Goal: Check status: Check status

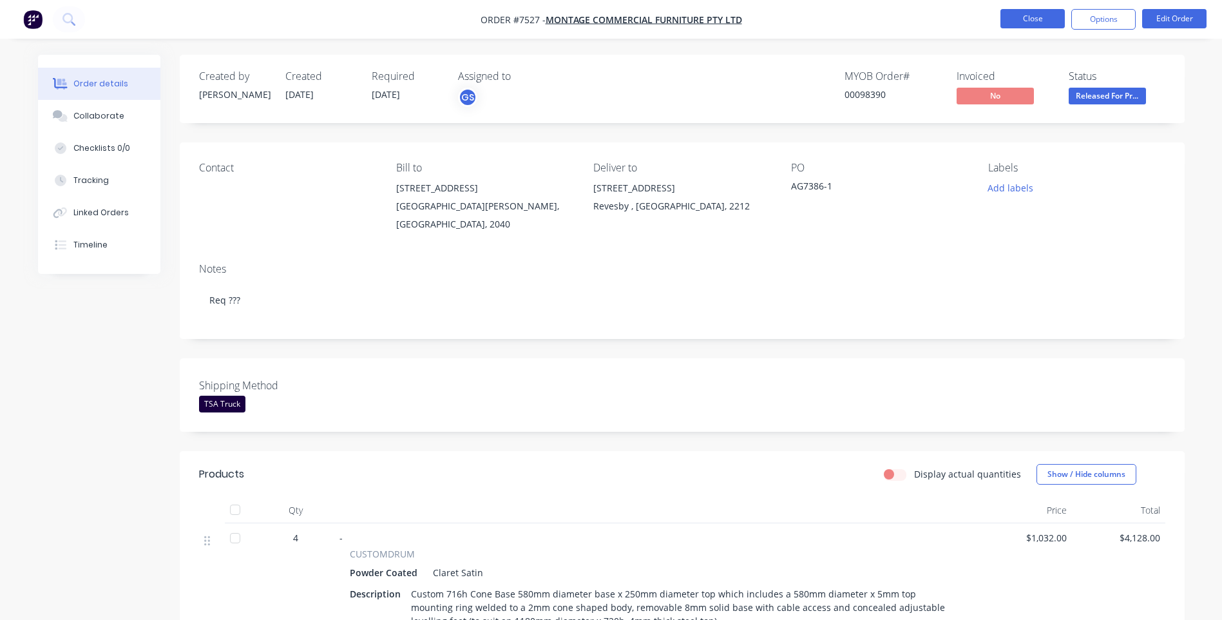
click at [1024, 25] on button "Close" at bounding box center [1033, 18] width 64 height 19
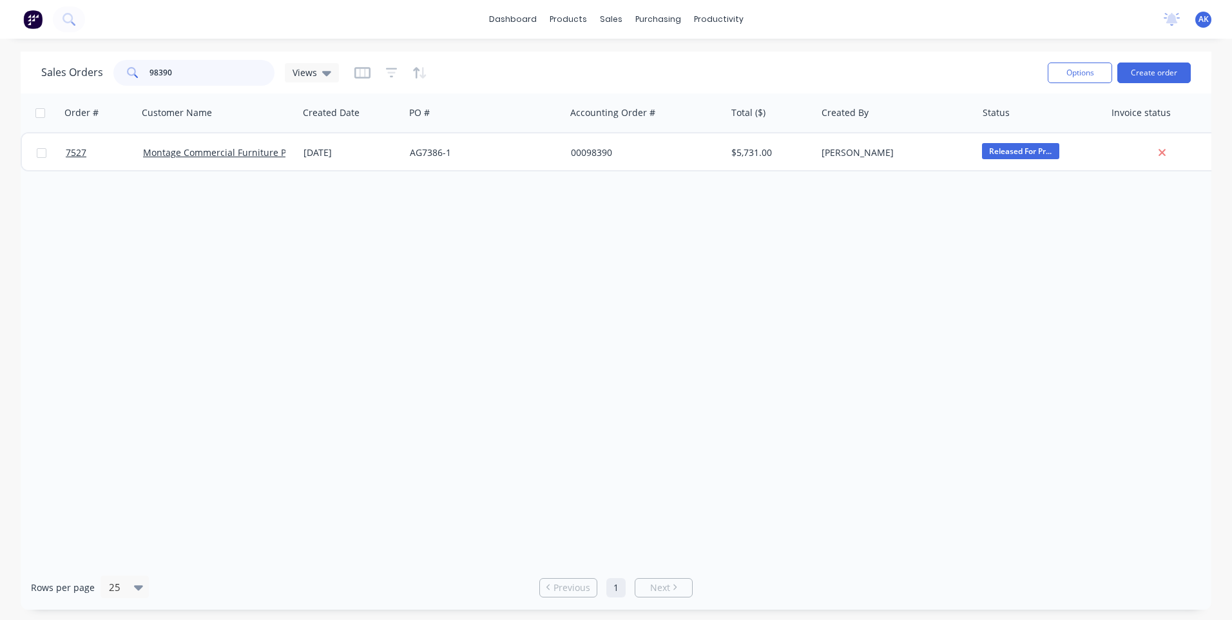
drag, startPoint x: 167, startPoint y: 73, endPoint x: 173, endPoint y: 72, distance: 6.6
click at [168, 73] on input "98390" at bounding box center [213, 73] width 126 height 26
drag, startPoint x: 173, startPoint y: 72, endPoint x: 137, endPoint y: 81, distance: 37.7
click at [137, 81] on div "98390" at bounding box center [193, 73] width 161 height 26
type input "98371"
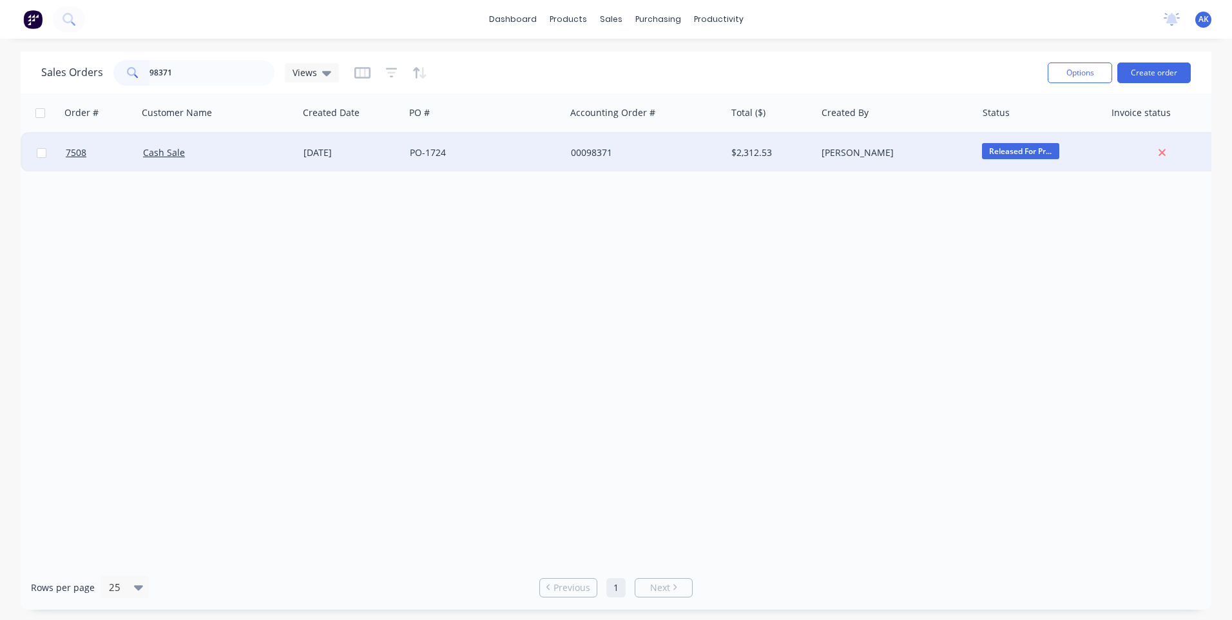
click at [514, 150] on div "PO-1724" at bounding box center [481, 152] width 143 height 13
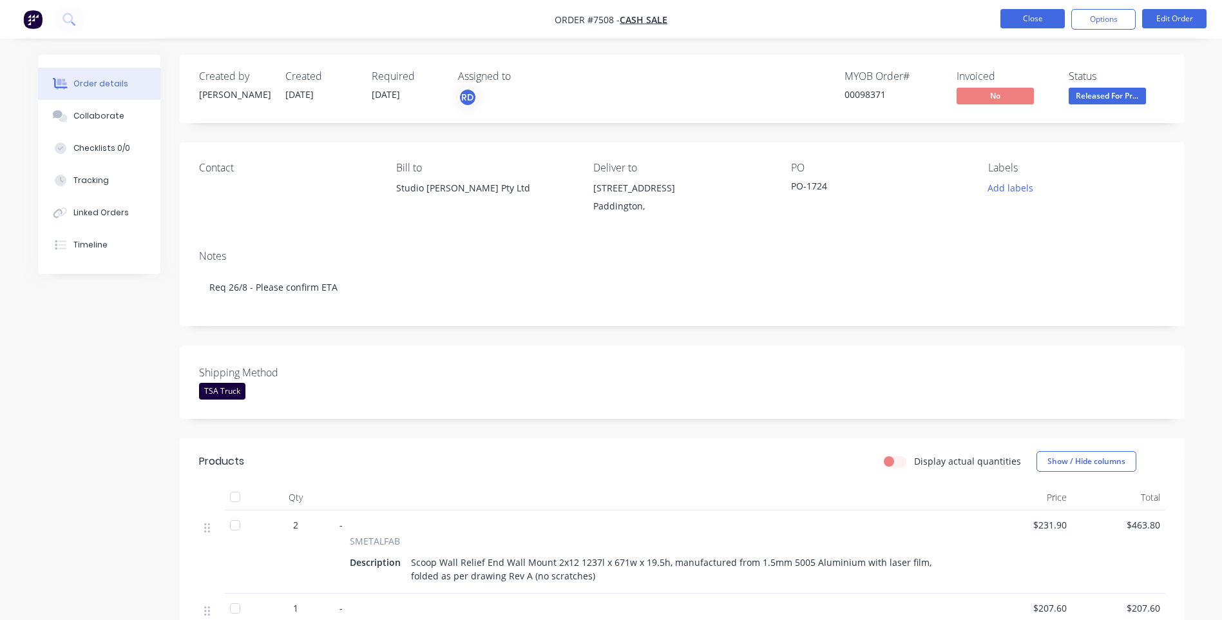
click at [1036, 17] on button "Close" at bounding box center [1033, 18] width 64 height 19
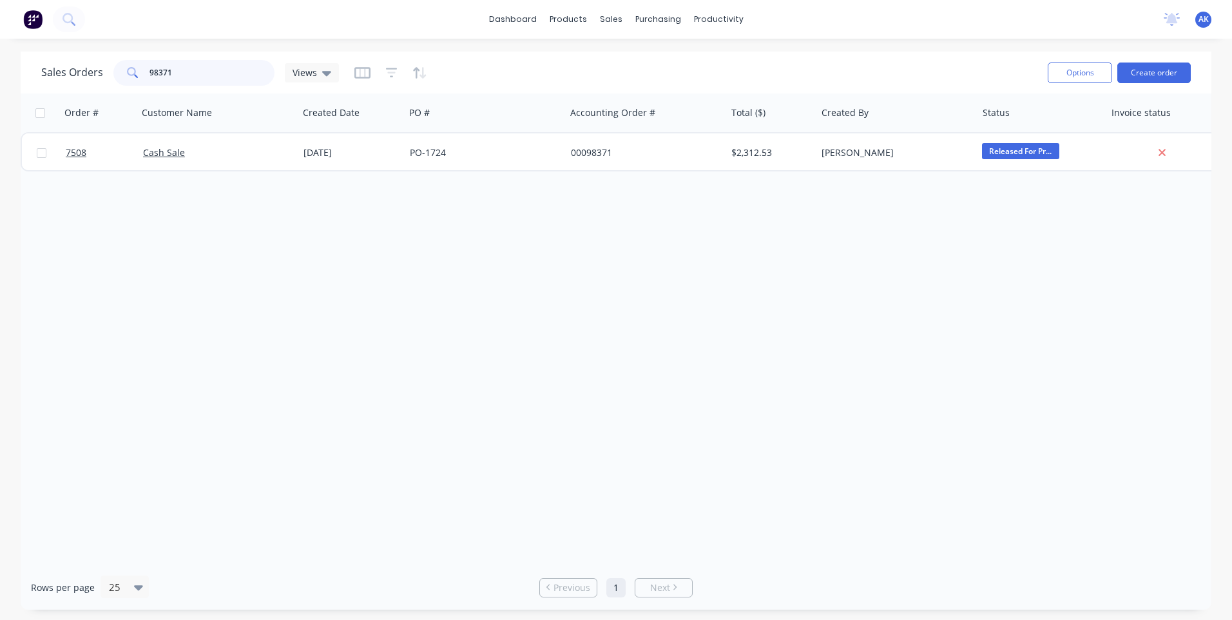
click at [210, 75] on input "98371" at bounding box center [213, 73] width 126 height 26
type input "98442"
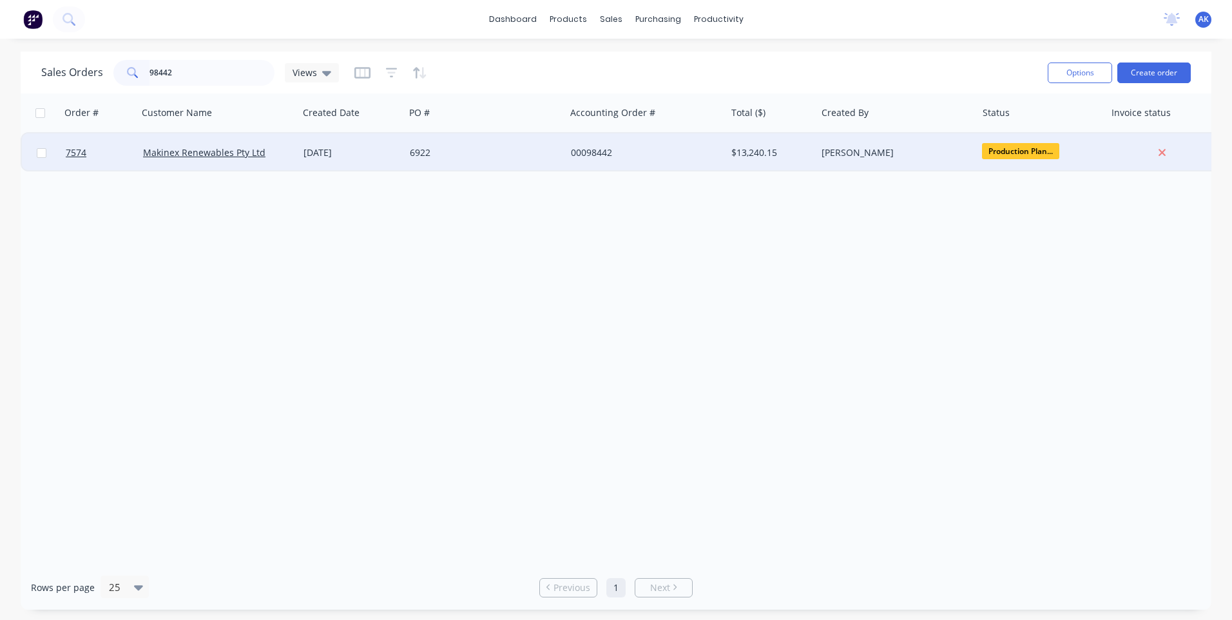
click at [355, 154] on div "[DATE]" at bounding box center [352, 152] width 96 height 13
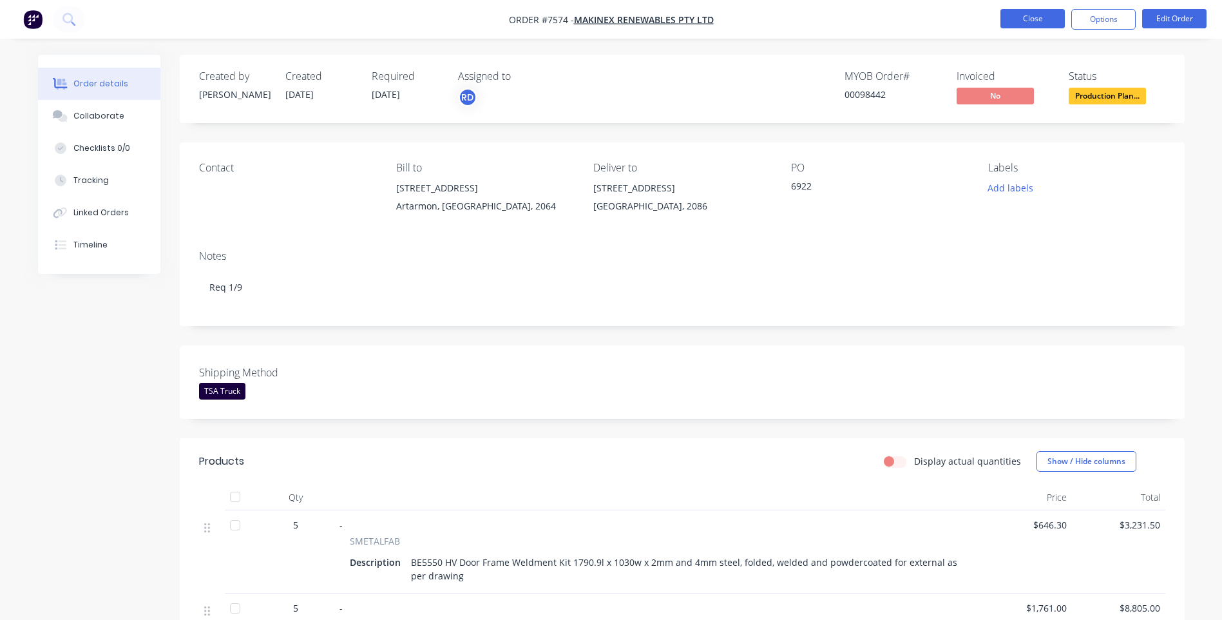
click at [1031, 21] on button "Close" at bounding box center [1033, 18] width 64 height 19
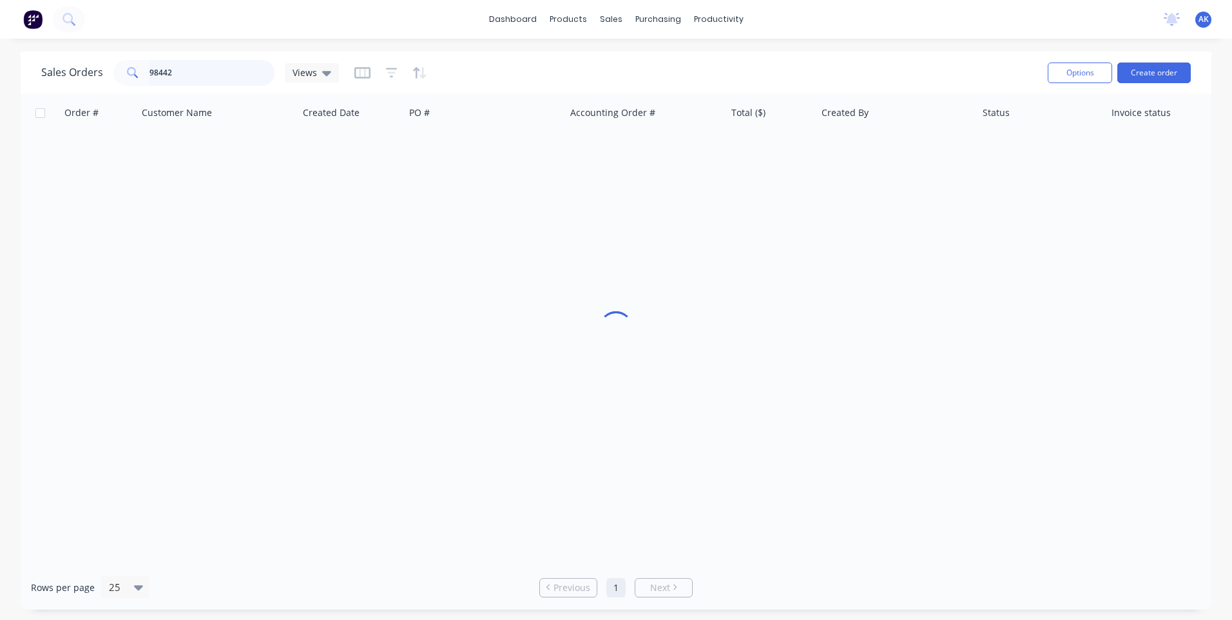
click at [188, 70] on input "98442" at bounding box center [213, 73] width 126 height 26
type input "98550"
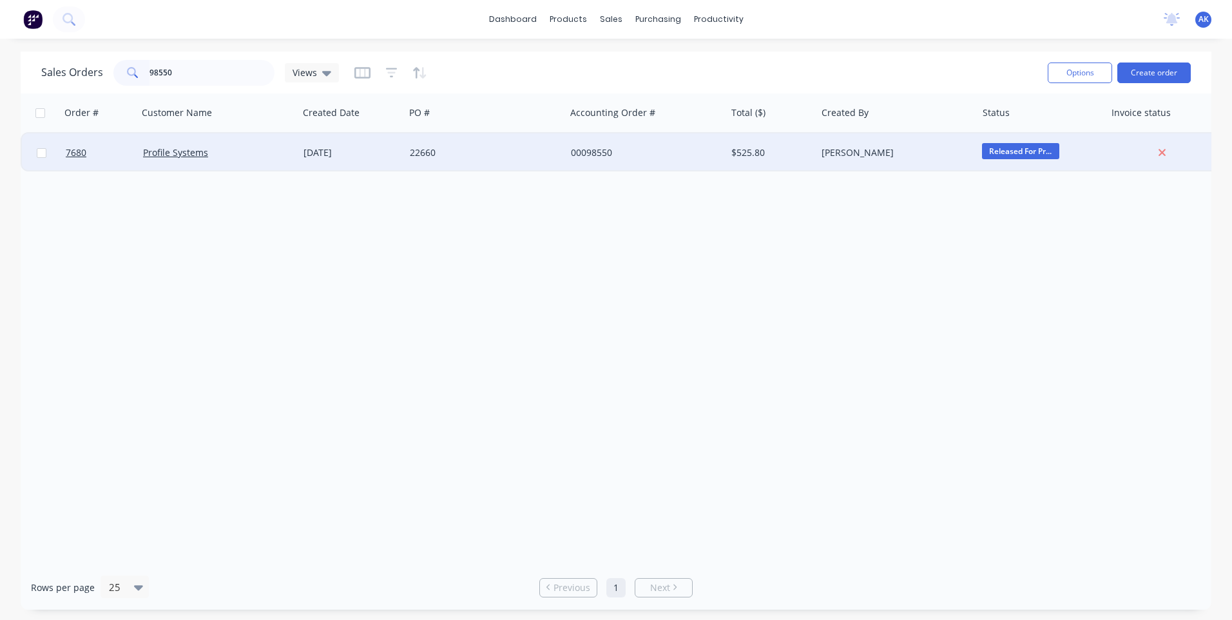
click at [352, 150] on div "[DATE]" at bounding box center [352, 152] width 96 height 13
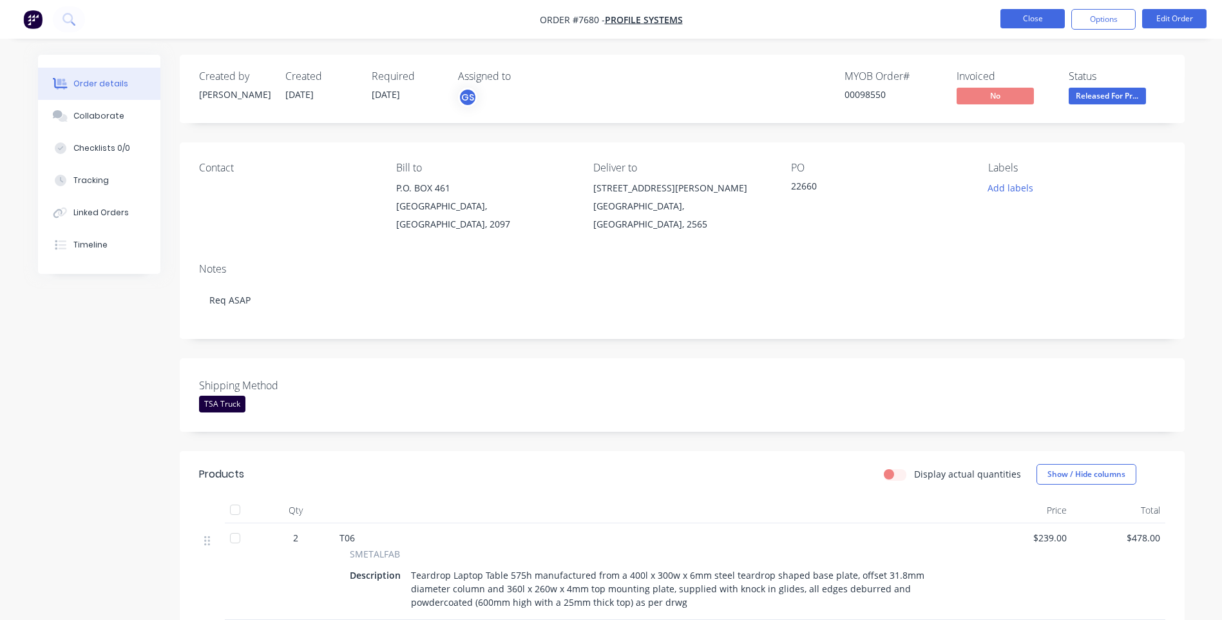
click at [1016, 26] on button "Close" at bounding box center [1033, 18] width 64 height 19
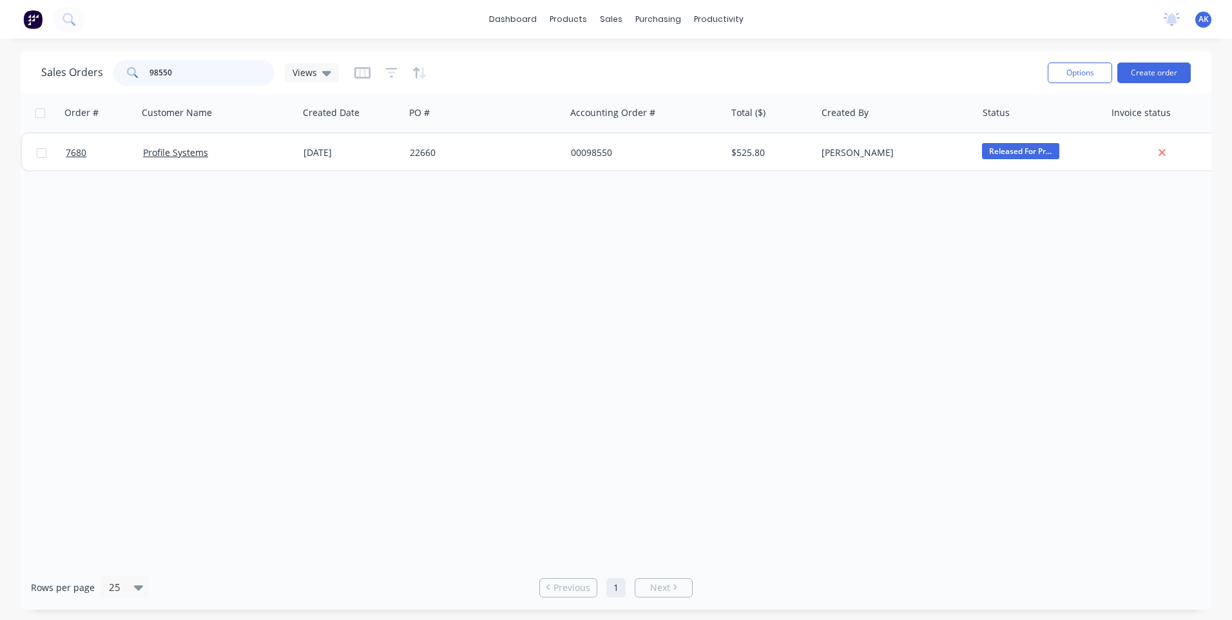
drag, startPoint x: 182, startPoint y: 78, endPoint x: 157, endPoint y: 78, distance: 25.1
click at [157, 78] on input "98550" at bounding box center [213, 73] width 126 height 26
drag, startPoint x: 165, startPoint y: 72, endPoint x: 158, endPoint y: 74, distance: 7.3
click at [158, 74] on input "98630" at bounding box center [213, 73] width 126 height 26
drag, startPoint x: 175, startPoint y: 74, endPoint x: 158, endPoint y: 73, distance: 16.8
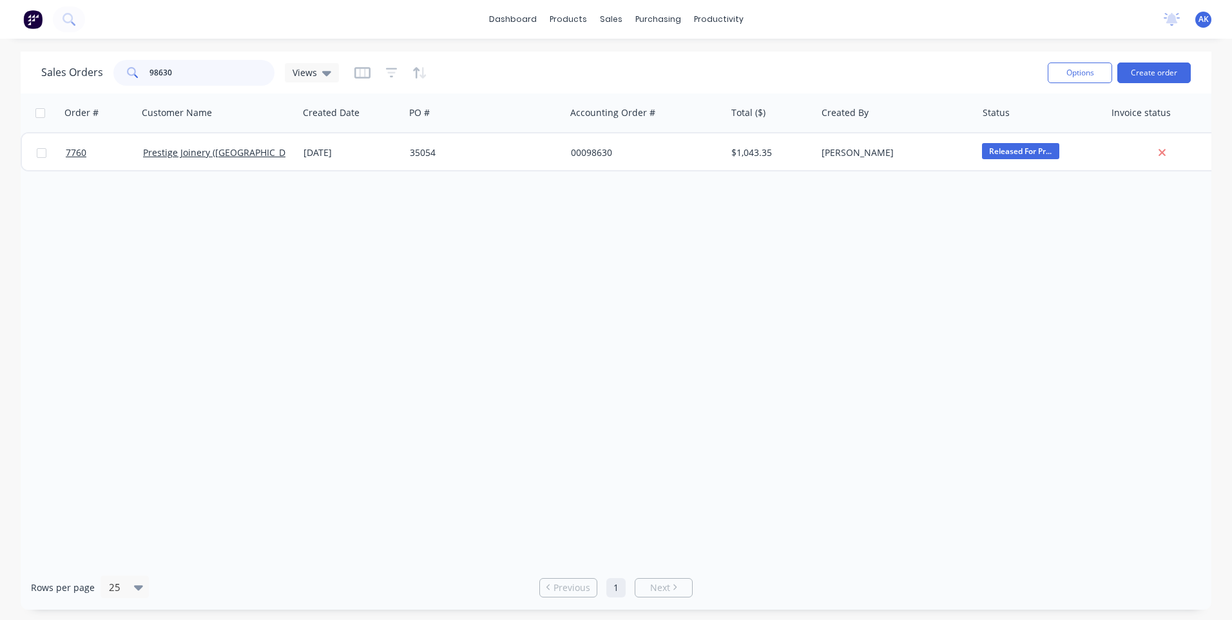
click at [158, 73] on input "98630" at bounding box center [213, 73] width 126 height 26
type input "98289"
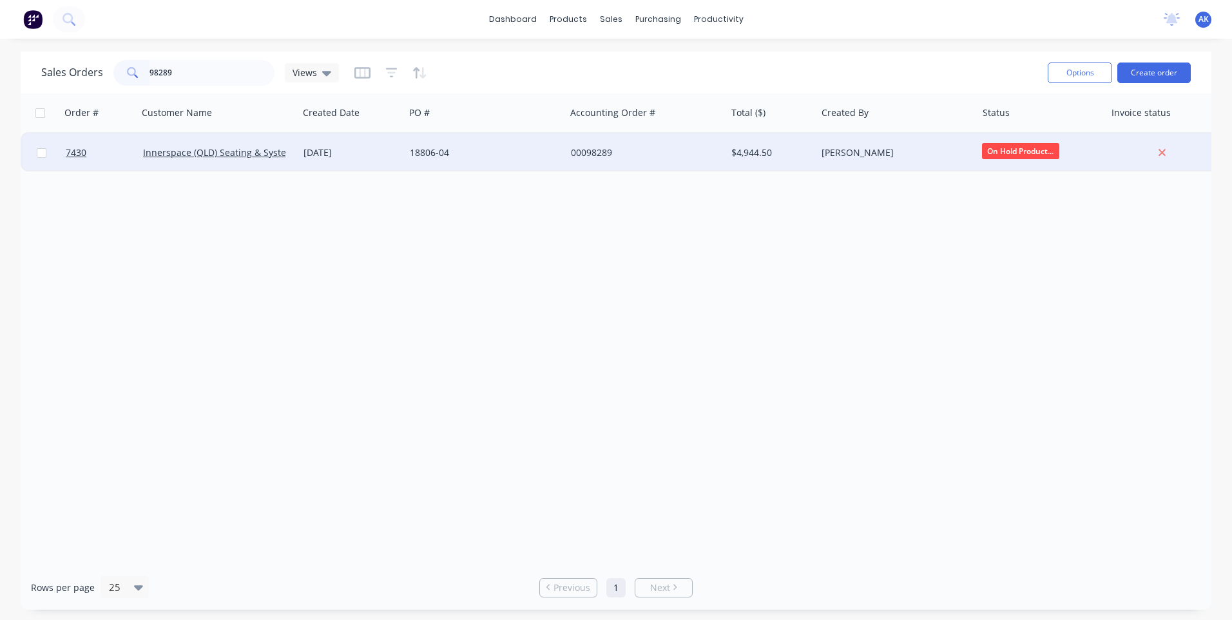
click at [437, 153] on div "18806-04" at bounding box center [481, 152] width 143 height 13
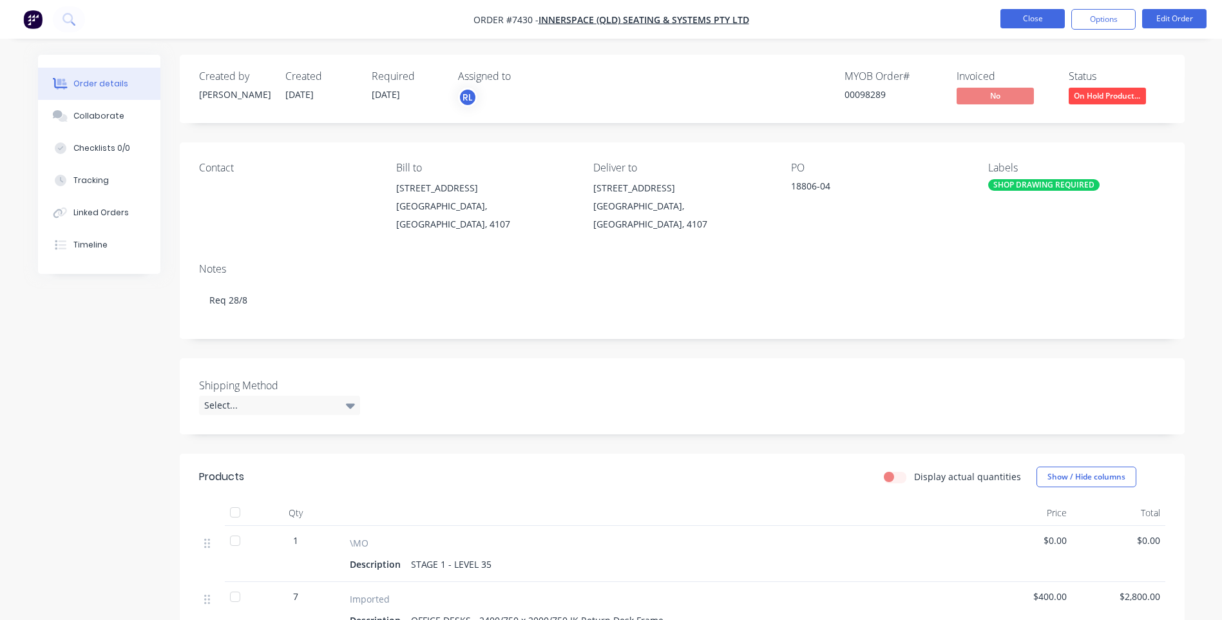
click at [1047, 20] on button "Close" at bounding box center [1033, 18] width 64 height 19
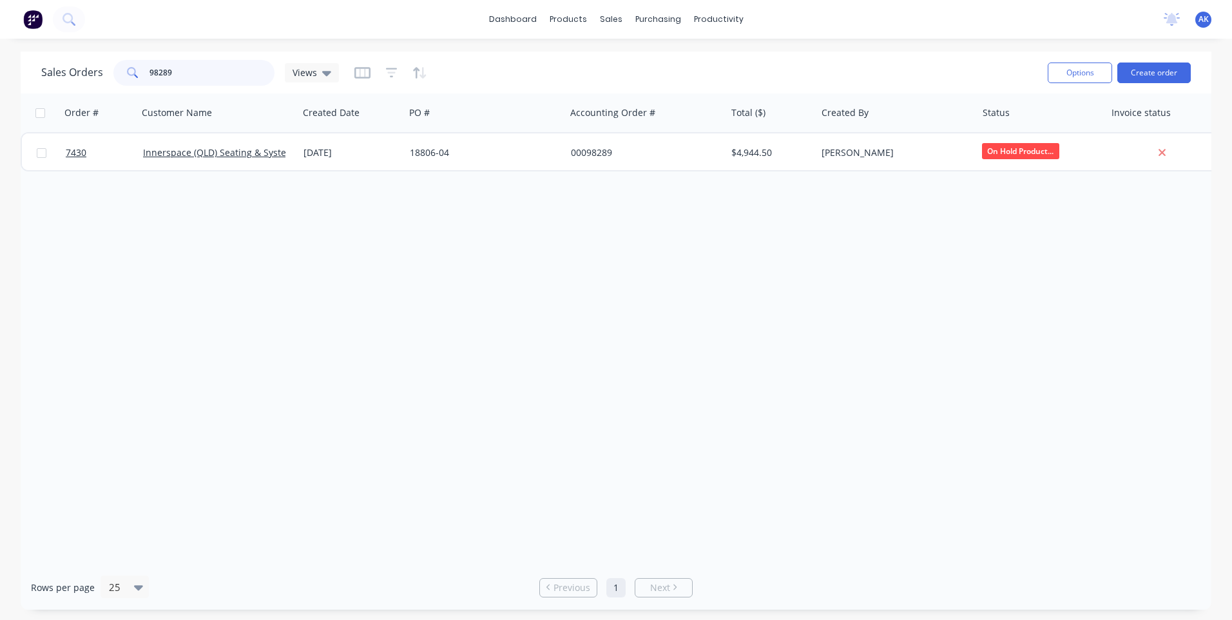
drag, startPoint x: 176, startPoint y: 76, endPoint x: 159, endPoint y: 74, distance: 17.5
click at [159, 74] on input "98289" at bounding box center [213, 73] width 126 height 26
click at [173, 72] on input "98627" at bounding box center [213, 73] width 126 height 26
type input "98447"
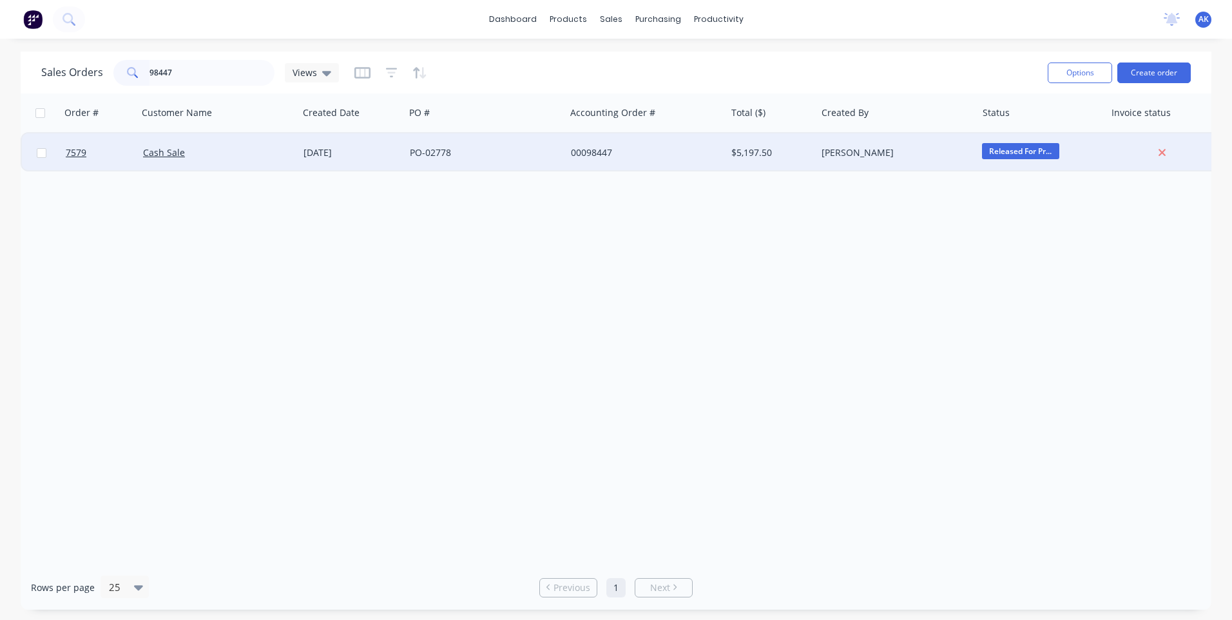
click at [362, 154] on div "[DATE]" at bounding box center [352, 152] width 96 height 13
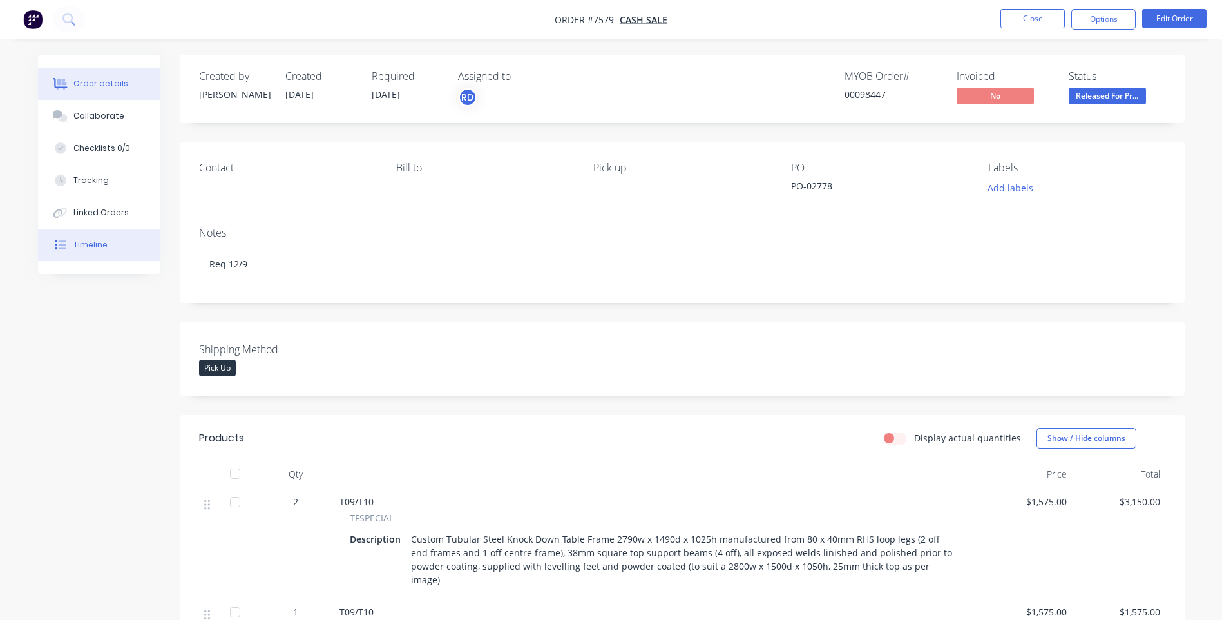
click at [114, 244] on button "Timeline" at bounding box center [99, 245] width 122 height 32
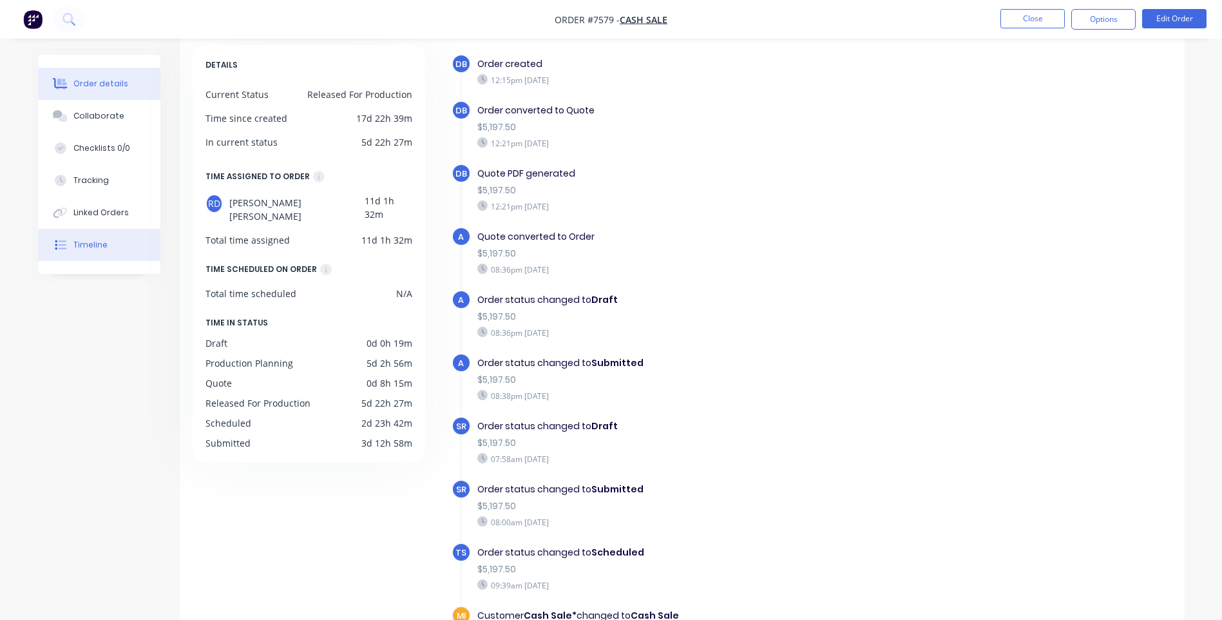
click at [98, 88] on div "Order details" at bounding box center [100, 84] width 55 height 12
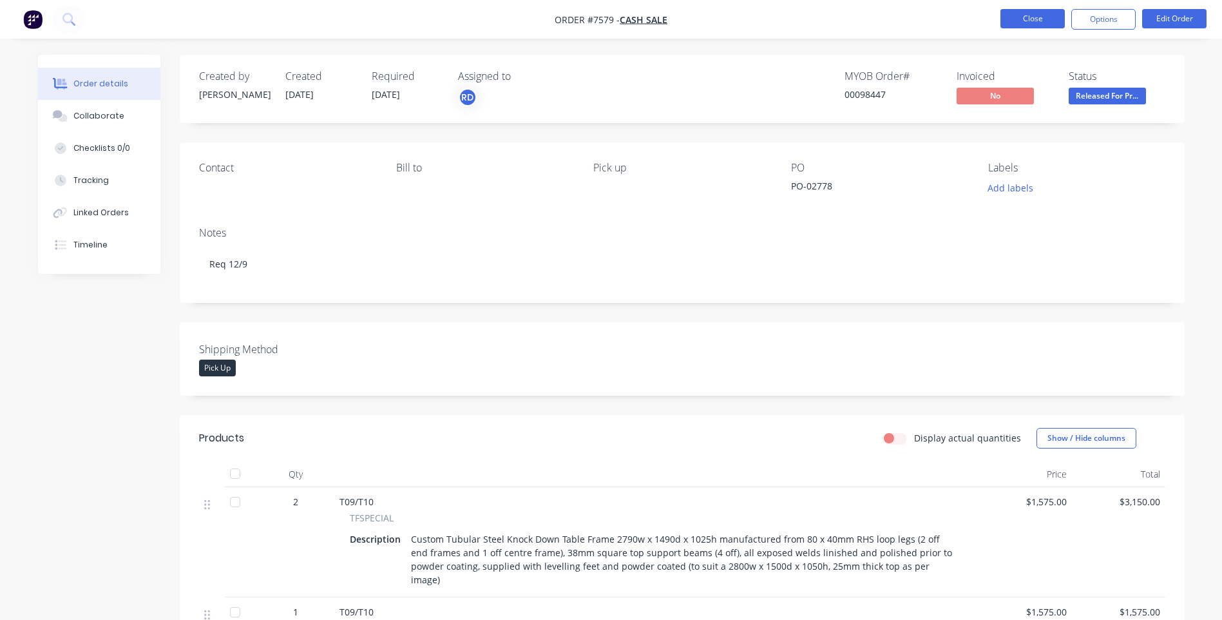
click at [1045, 21] on button "Close" at bounding box center [1033, 18] width 64 height 19
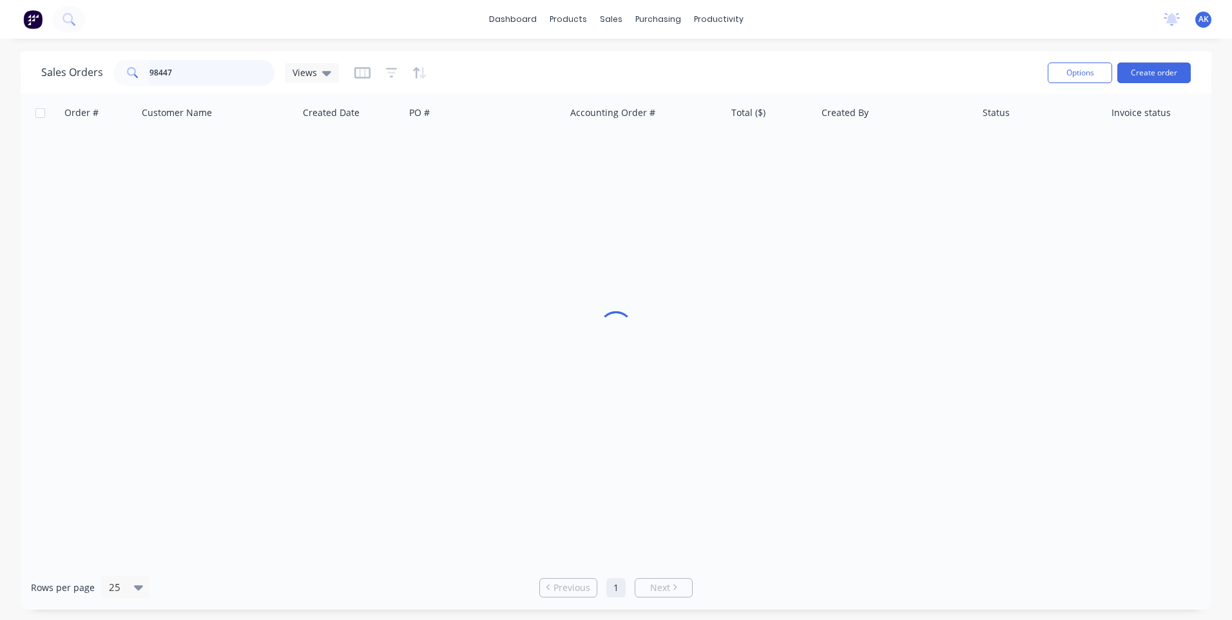
click at [219, 69] on input "98447" at bounding box center [213, 73] width 126 height 26
type input "98331"
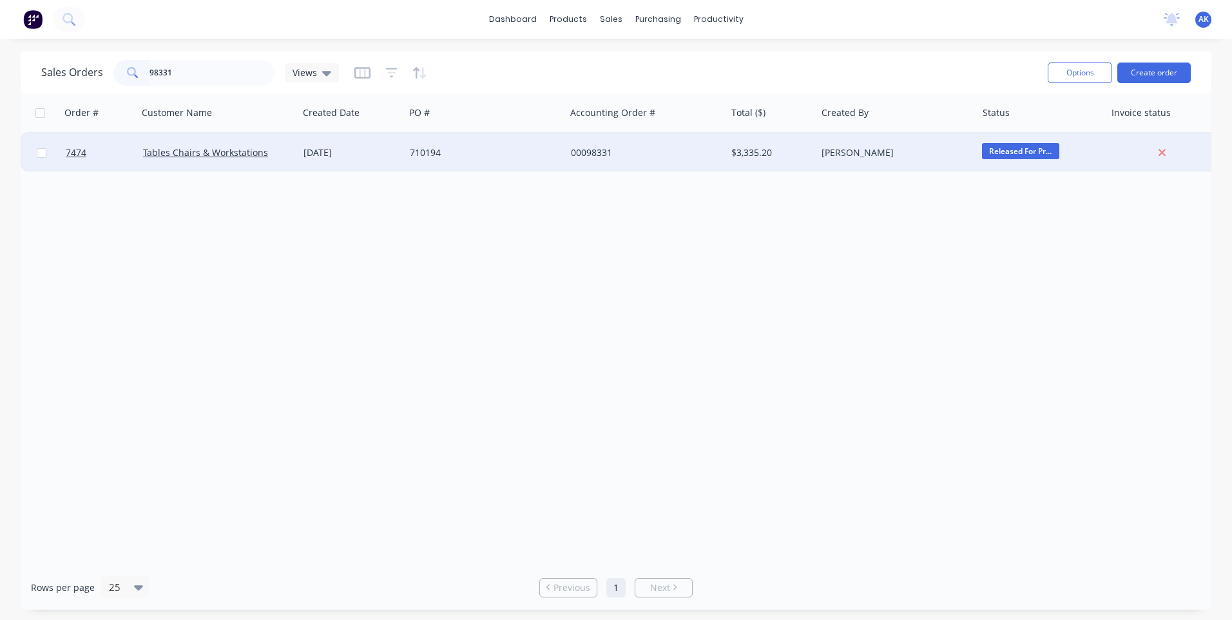
click at [387, 151] on div "[DATE]" at bounding box center [352, 152] width 96 height 13
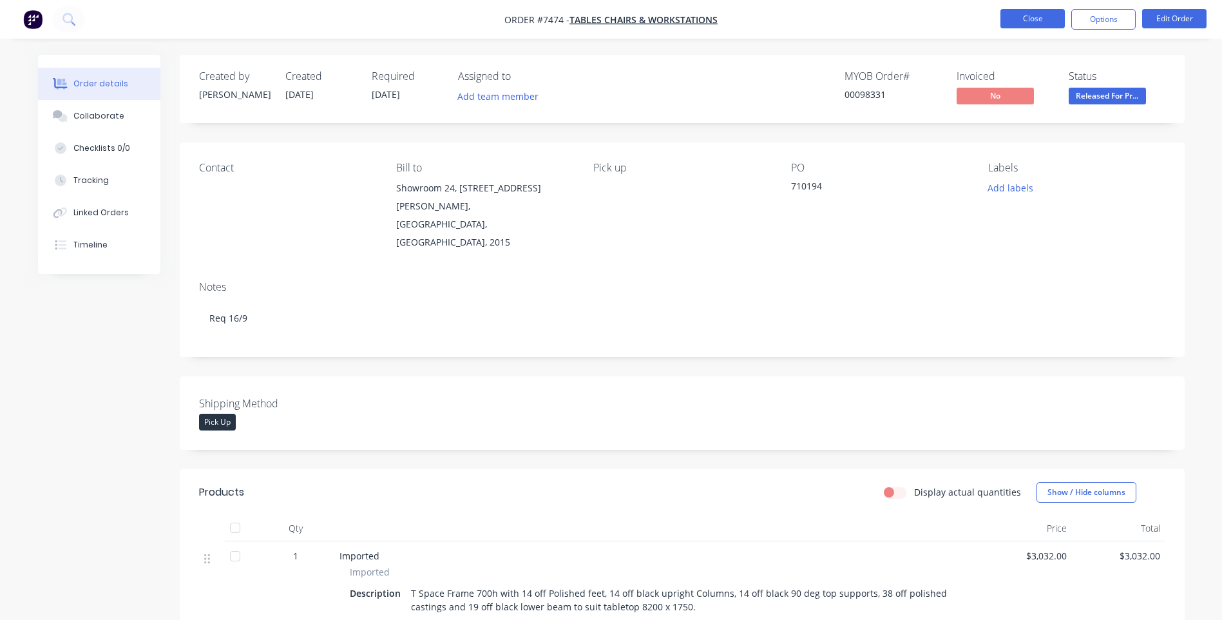
click at [1023, 12] on button "Close" at bounding box center [1033, 18] width 64 height 19
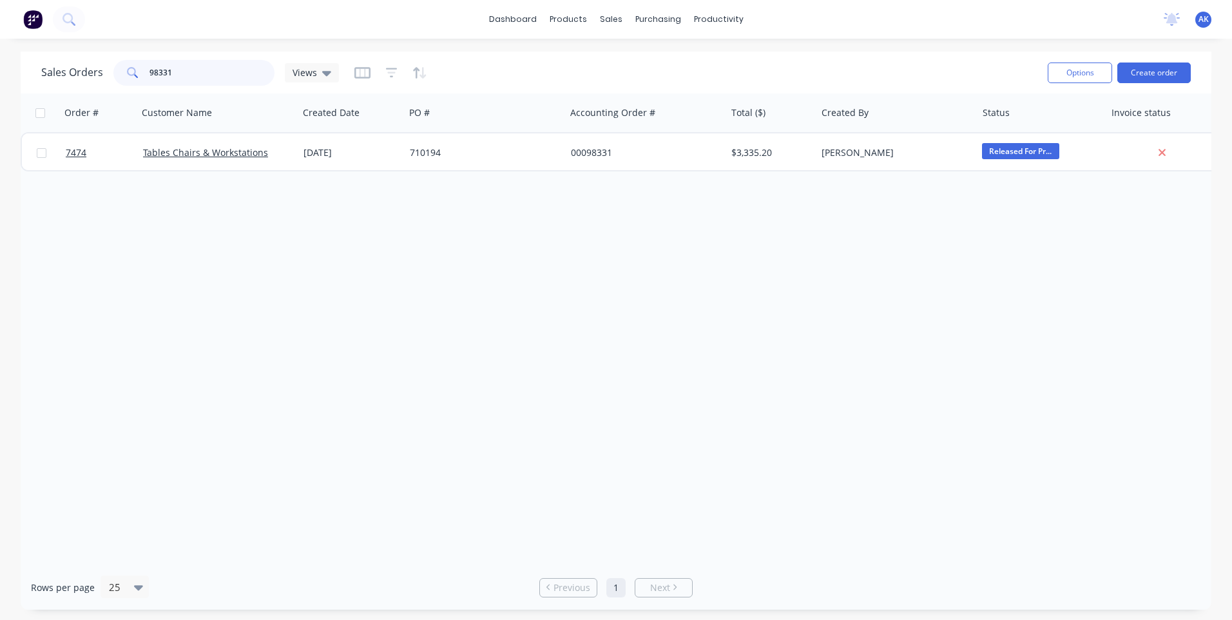
drag, startPoint x: 169, startPoint y: 68, endPoint x: 155, endPoint y: 81, distance: 18.7
click at [155, 81] on input "98331" at bounding box center [213, 73] width 126 height 26
click at [206, 78] on input "98624" at bounding box center [213, 73] width 126 height 26
drag, startPoint x: 180, startPoint y: 71, endPoint x: 157, endPoint y: 72, distance: 22.6
click at [157, 72] on input "98626" at bounding box center [213, 73] width 126 height 26
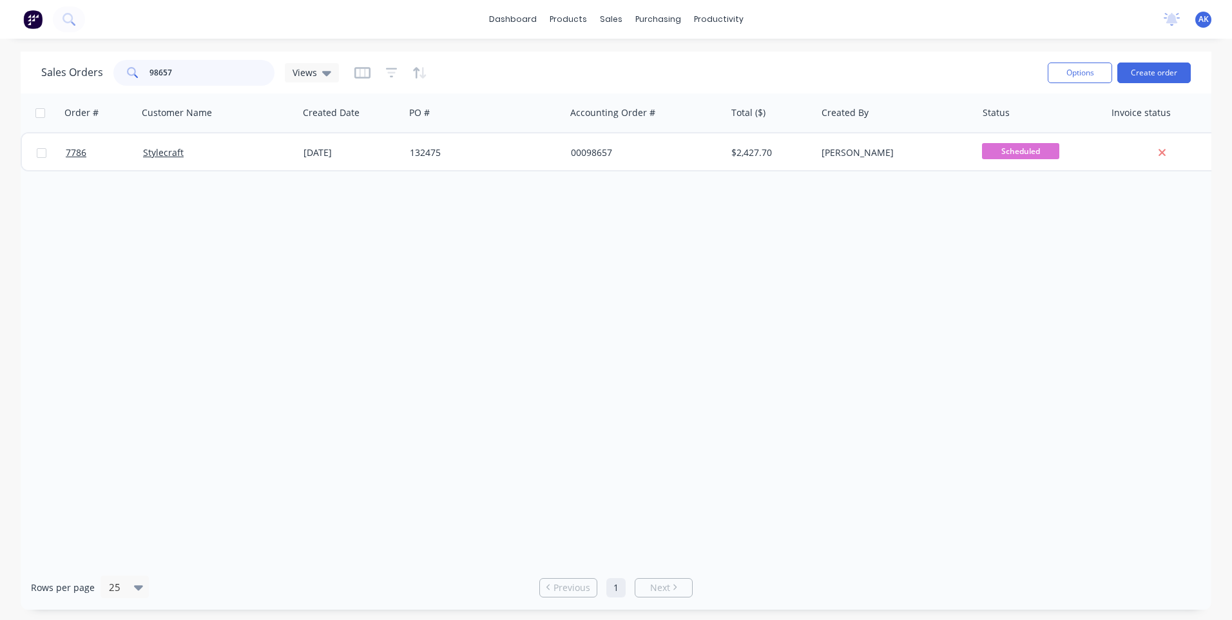
drag, startPoint x: 176, startPoint y: 73, endPoint x: 162, endPoint y: 79, distance: 14.7
click at [162, 79] on input "98657" at bounding box center [213, 73] width 126 height 26
click at [246, 72] on input "98616" at bounding box center [213, 73] width 126 height 26
type input "98676"
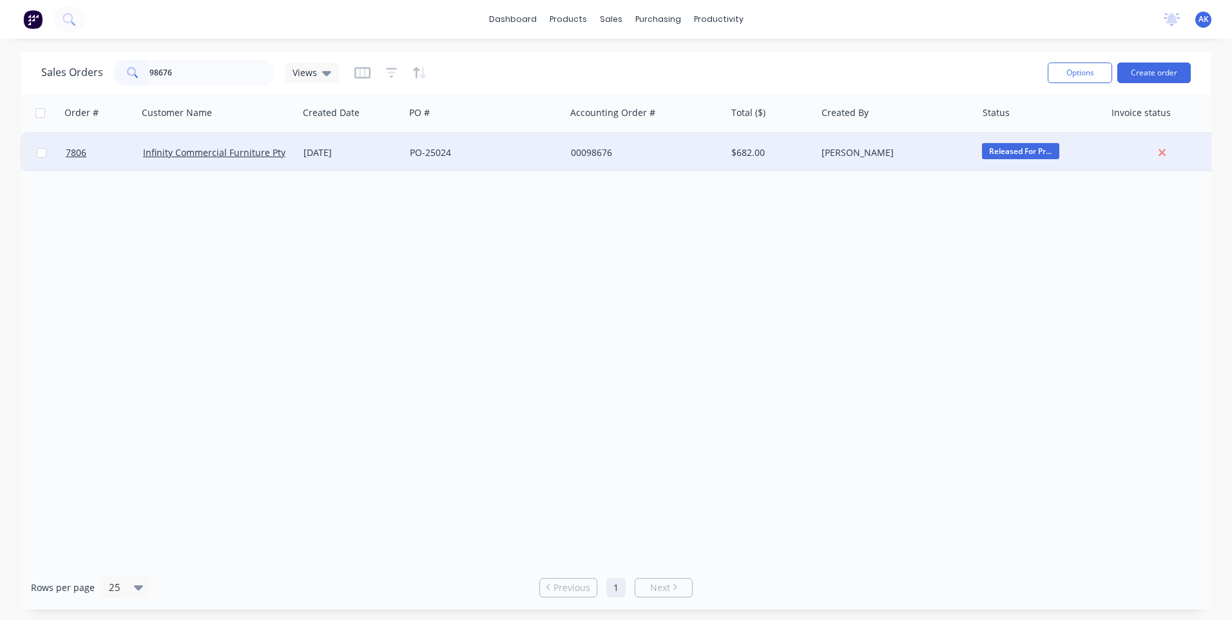
click at [430, 155] on div "PO-25024" at bounding box center [481, 152] width 143 height 13
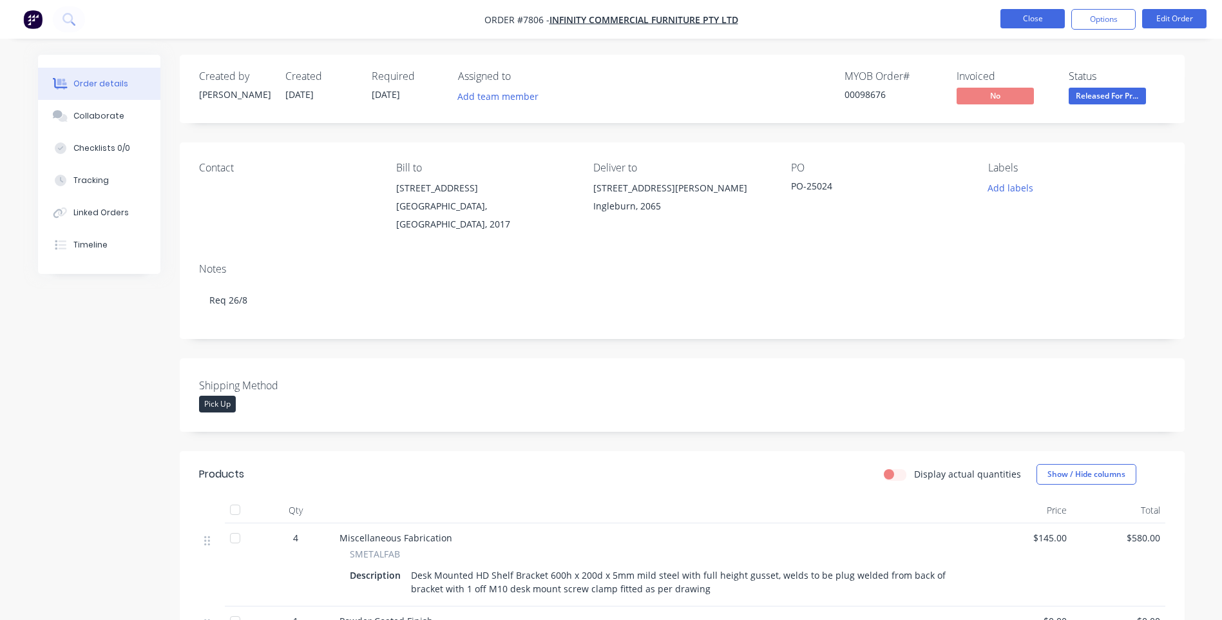
click at [1052, 11] on button "Close" at bounding box center [1033, 18] width 64 height 19
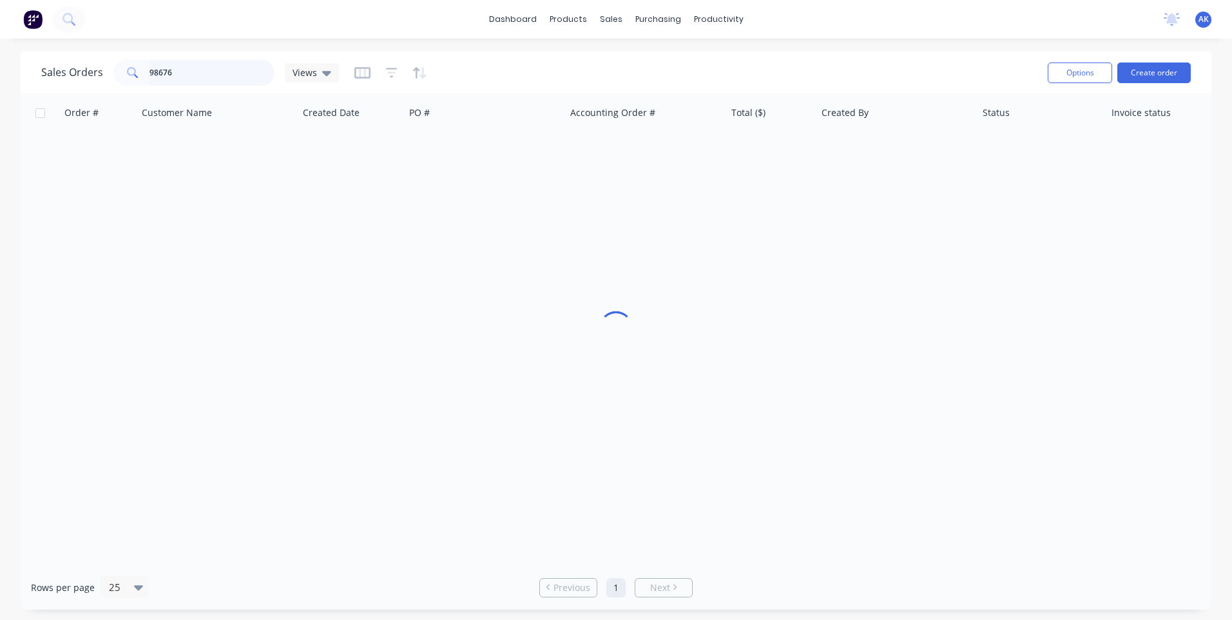
click at [183, 73] on input "98676" at bounding box center [213, 73] width 126 height 26
type input "98668"
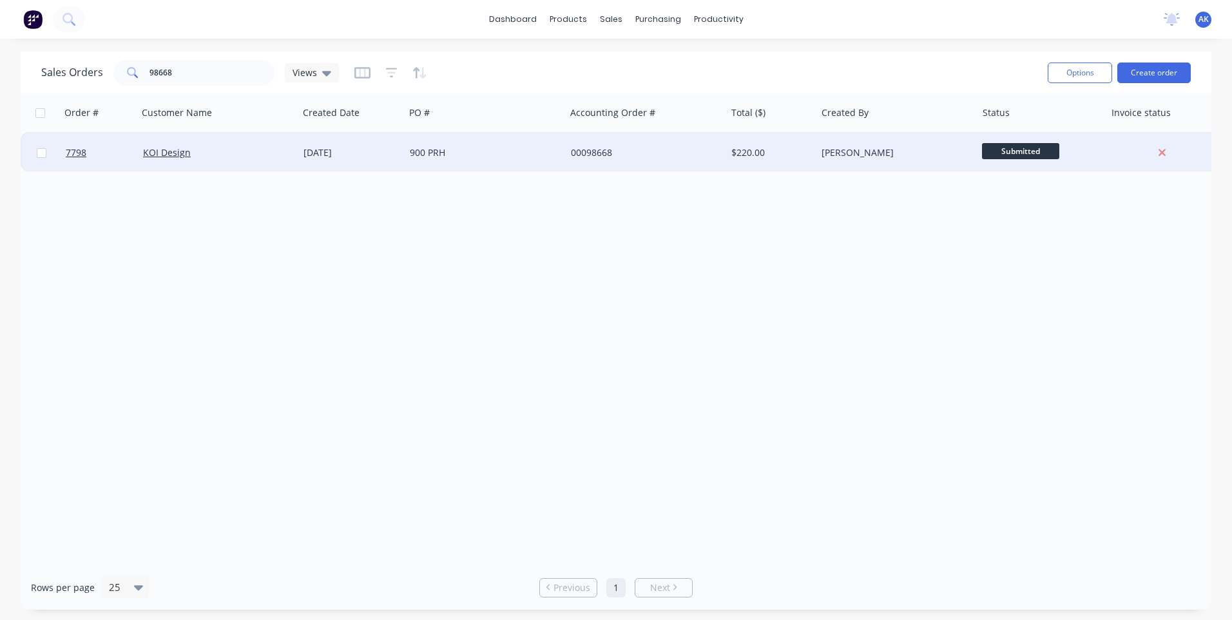
click at [372, 155] on div "[DATE]" at bounding box center [352, 152] width 96 height 13
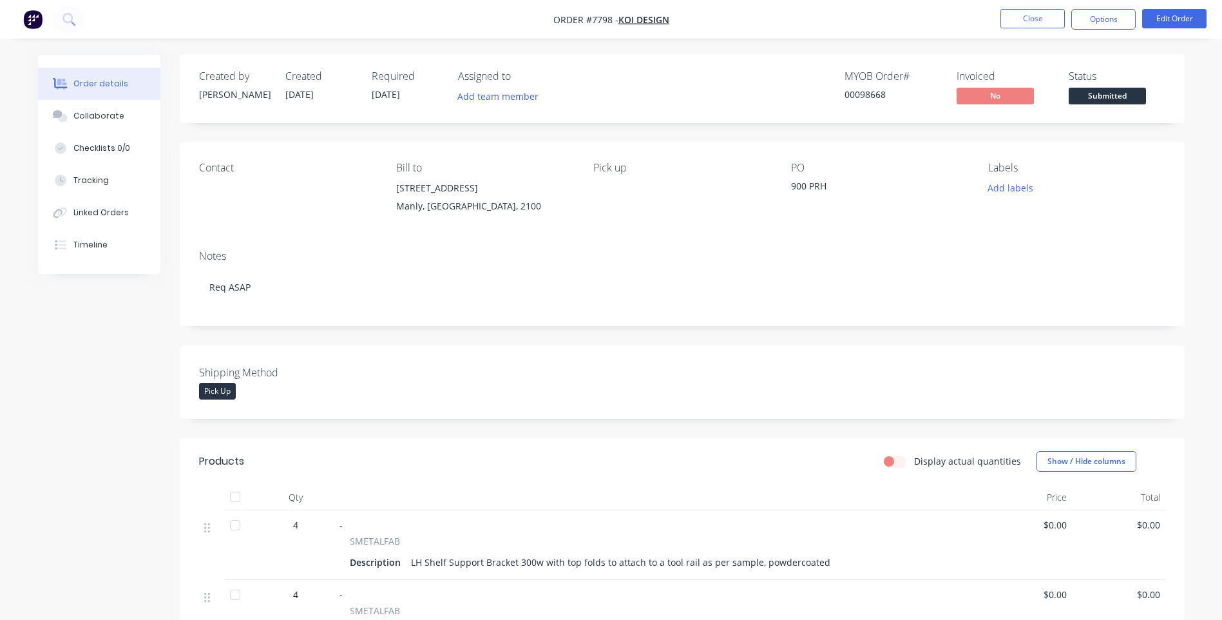
click at [1092, 95] on span "Submitted" at bounding box center [1107, 96] width 77 height 16
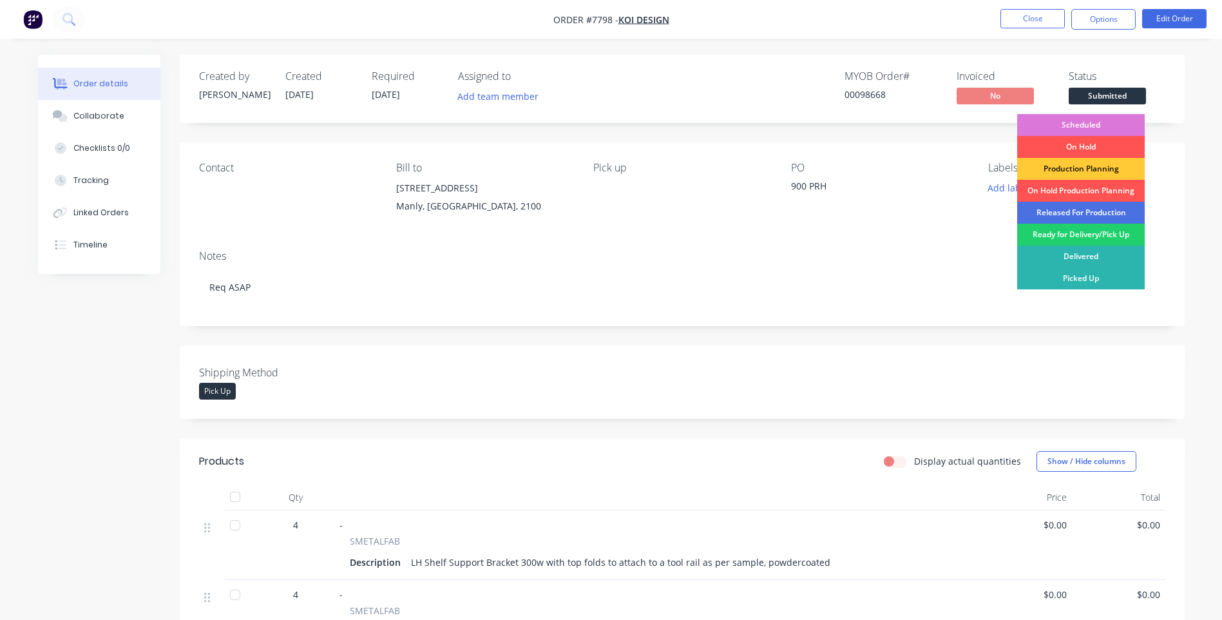
click at [1088, 210] on div "Released For Production" at bounding box center [1082, 213] width 128 height 22
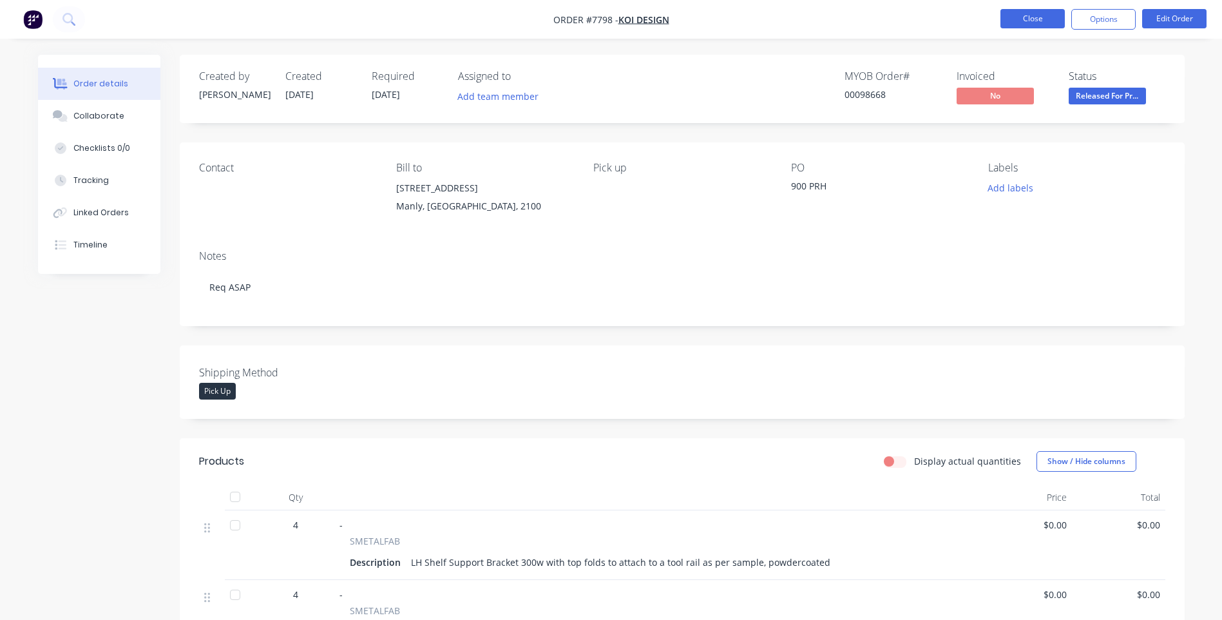
click at [1034, 15] on button "Close" at bounding box center [1033, 18] width 64 height 19
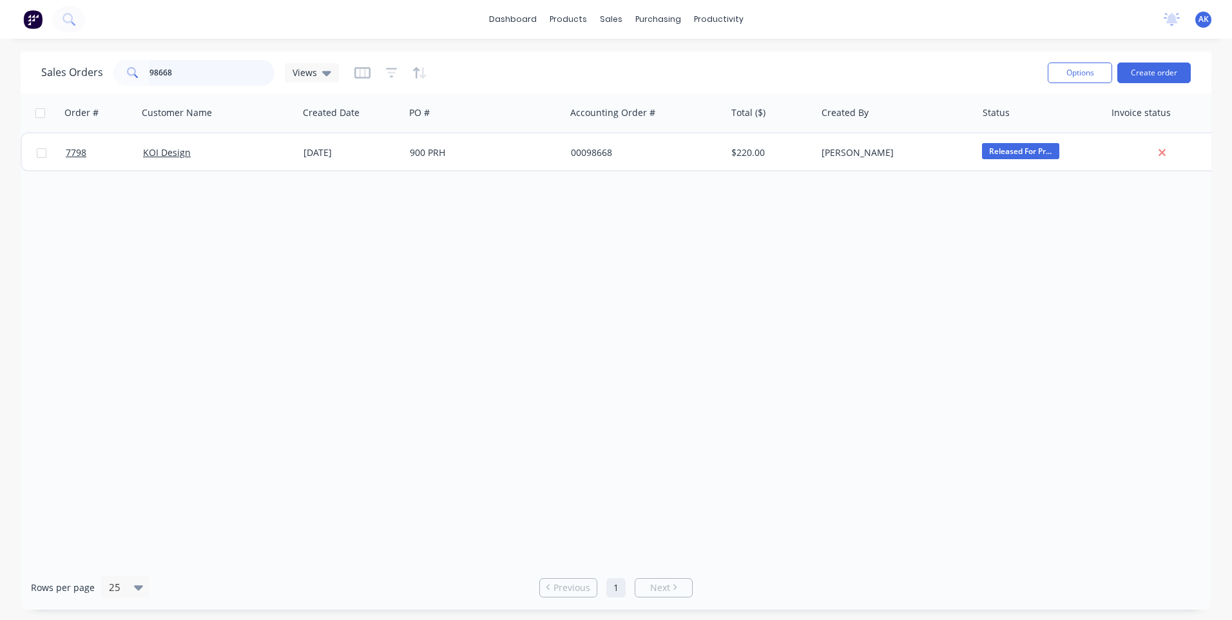
click at [197, 74] on input "98668" at bounding box center [213, 73] width 126 height 26
type input "98591"
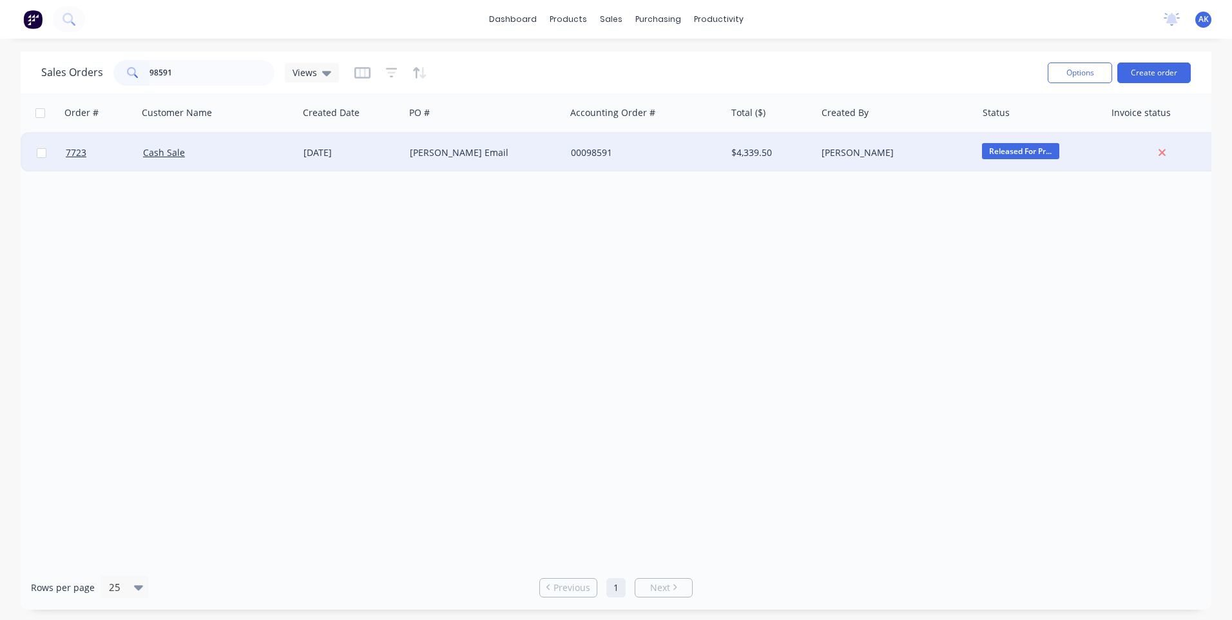
click at [400, 157] on div "[DATE]" at bounding box center [351, 152] width 106 height 39
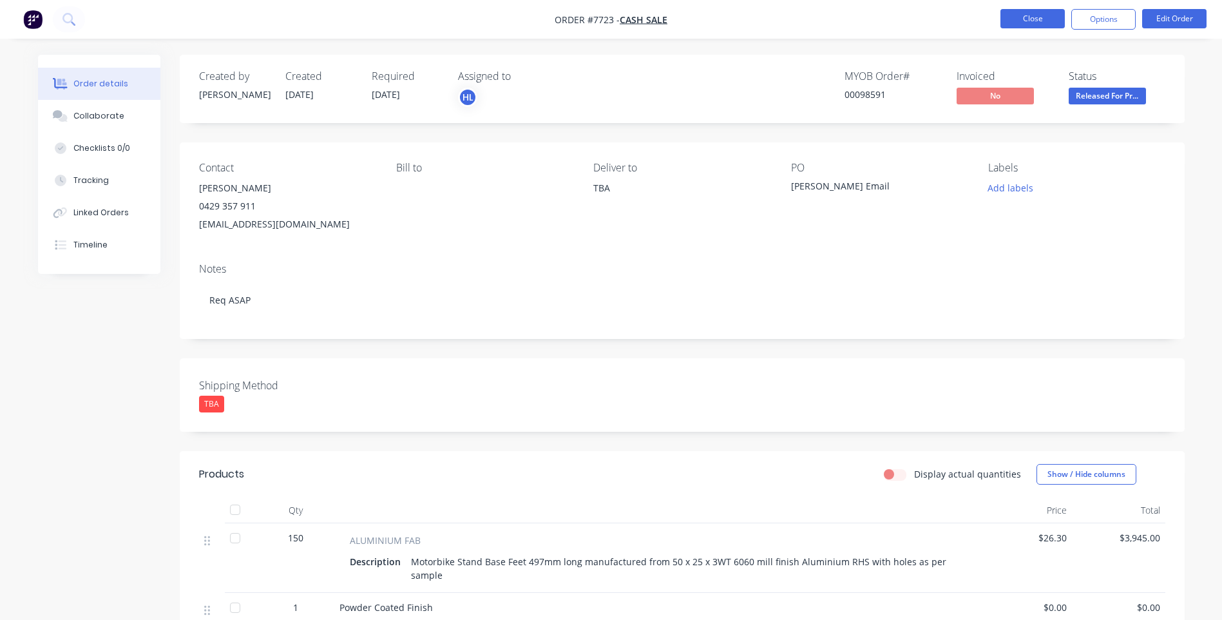
click at [1009, 23] on button "Close" at bounding box center [1033, 18] width 64 height 19
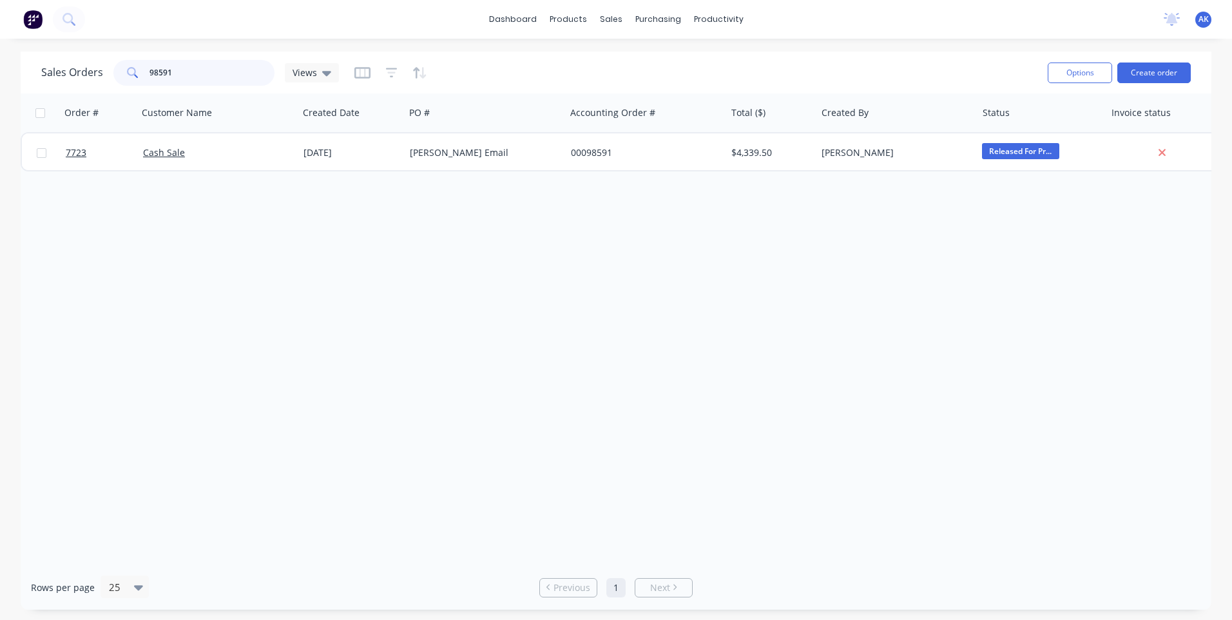
drag, startPoint x: 188, startPoint y: 72, endPoint x: 167, endPoint y: 75, distance: 20.9
click at [167, 75] on input "98591" at bounding box center [213, 73] width 126 height 26
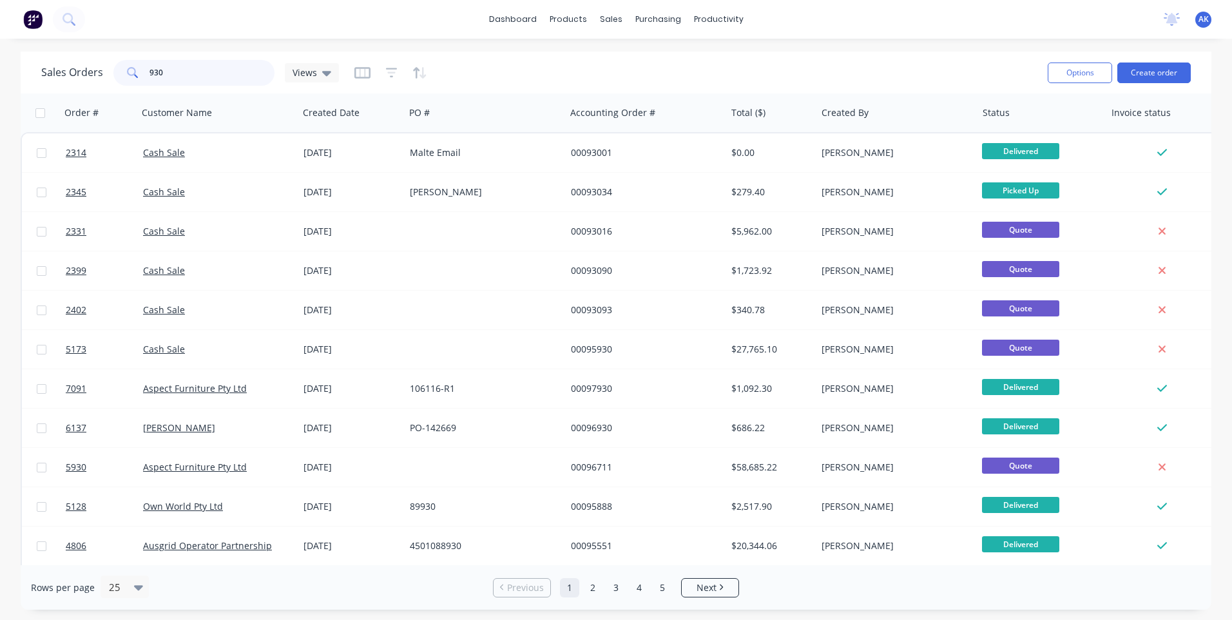
click at [171, 73] on input "930" at bounding box center [213, 73] width 126 height 26
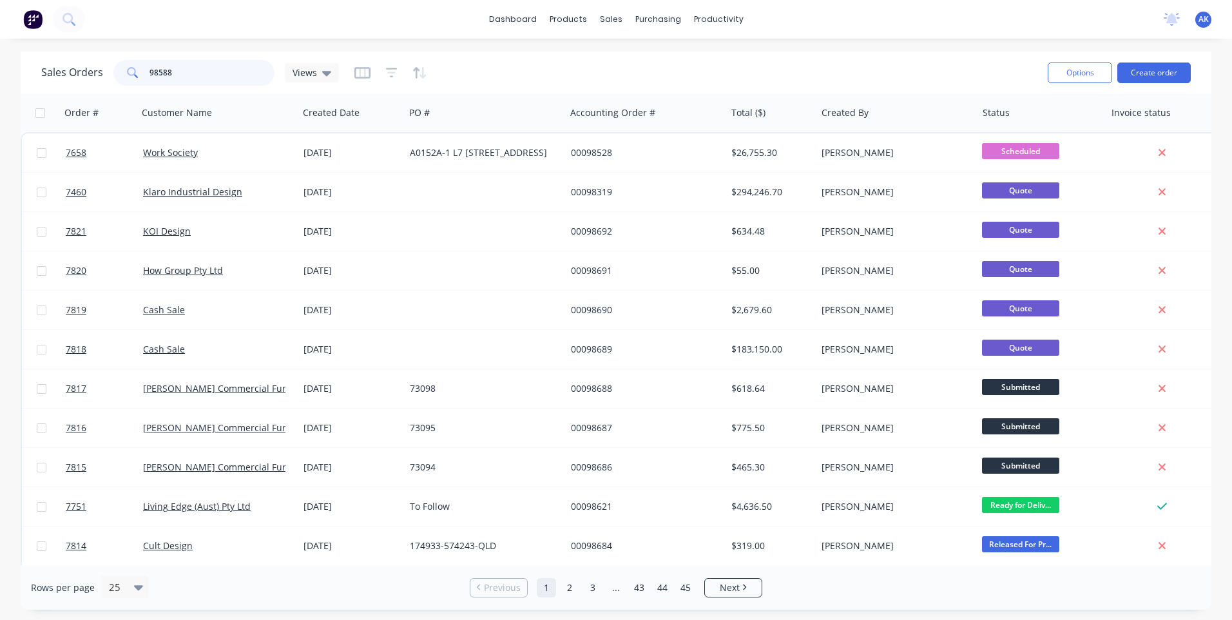
type input "98588"
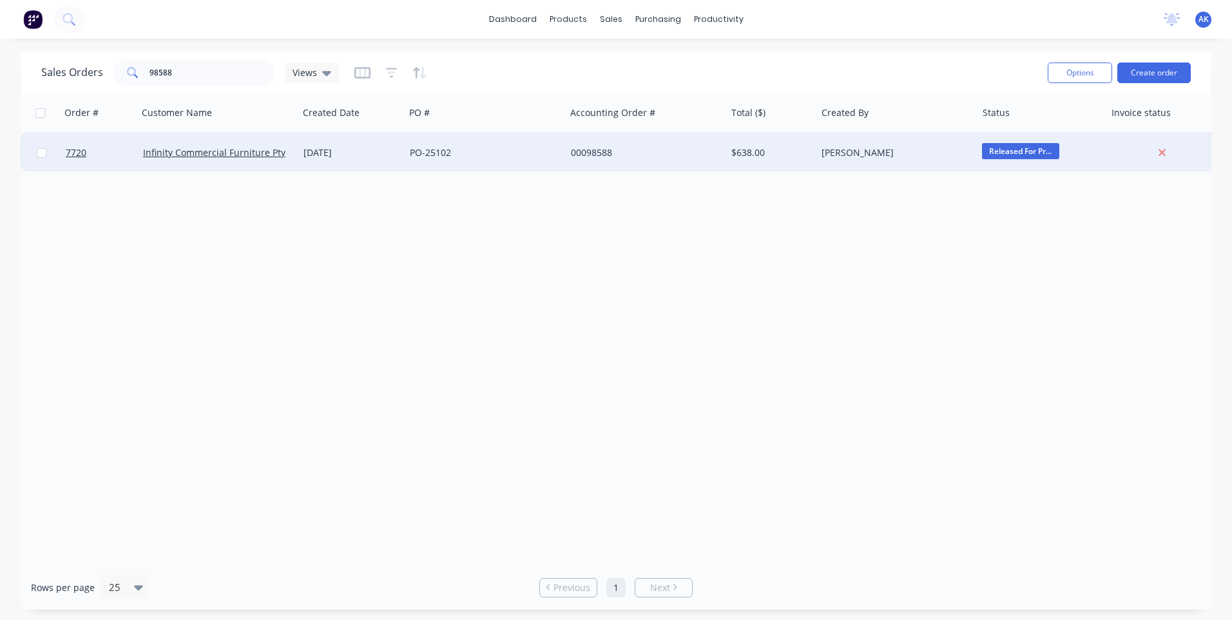
click at [439, 156] on div "PO-25102" at bounding box center [481, 152] width 143 height 13
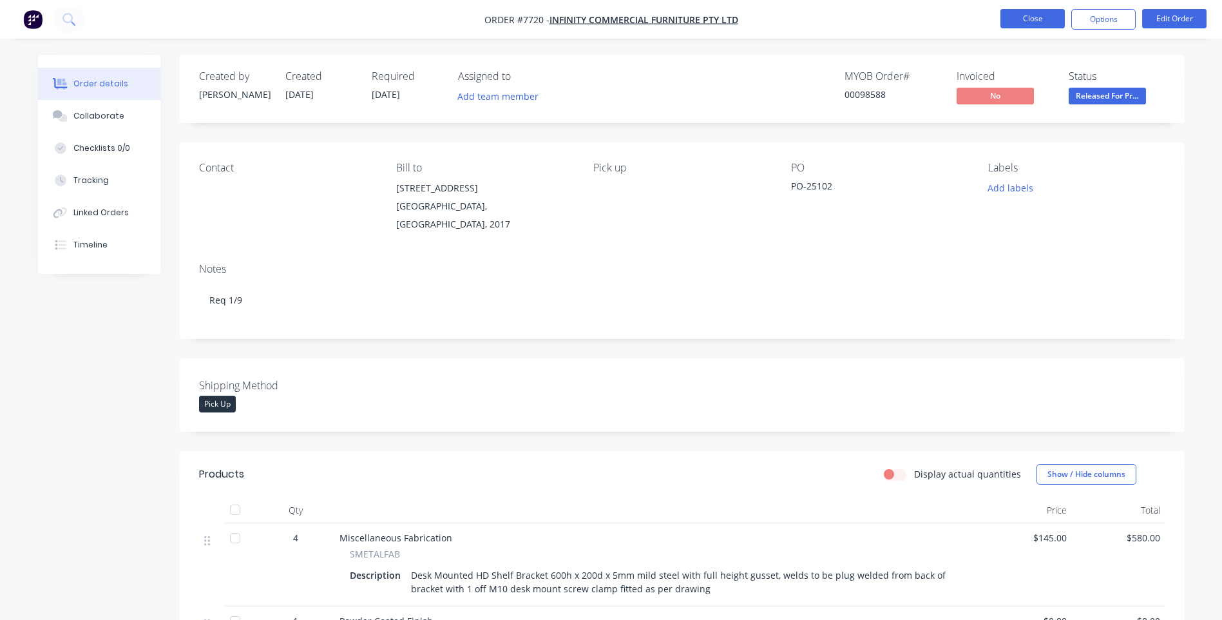
click at [1031, 19] on button "Close" at bounding box center [1033, 18] width 64 height 19
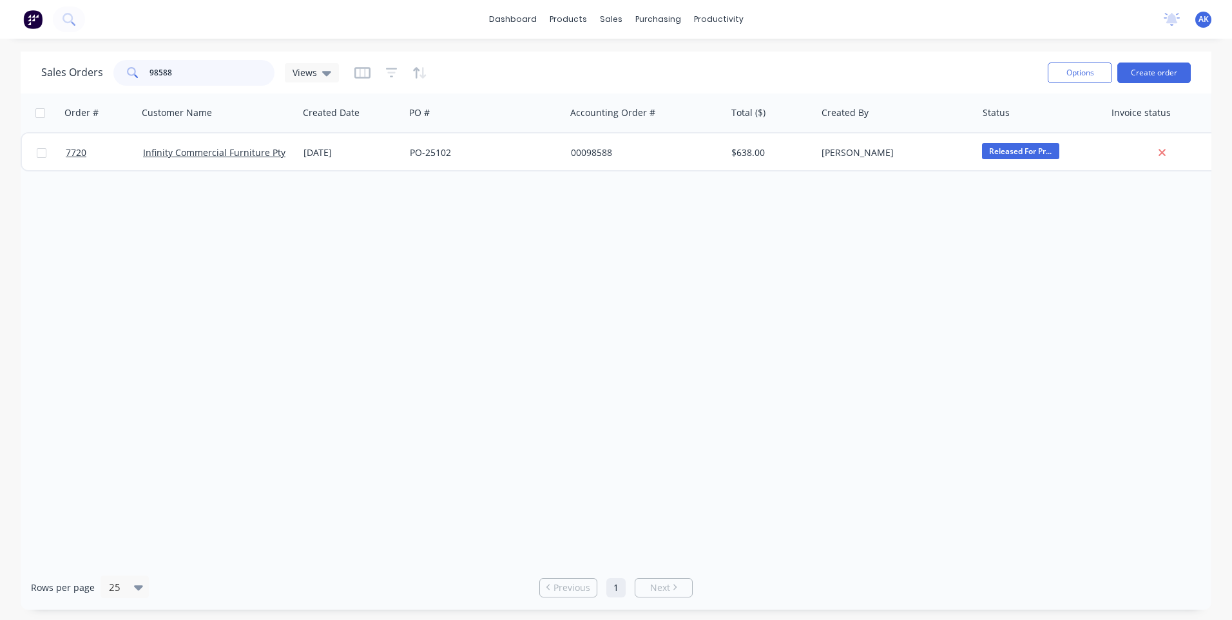
drag, startPoint x: 173, startPoint y: 75, endPoint x: 158, endPoint y: 79, distance: 16.1
click at [158, 79] on input "98588" at bounding box center [213, 73] width 126 height 26
drag, startPoint x: 180, startPoint y: 68, endPoint x: 115, endPoint y: 82, distance: 65.8
click at [115, 82] on div "98607" at bounding box center [193, 73] width 161 height 26
type input "98658"
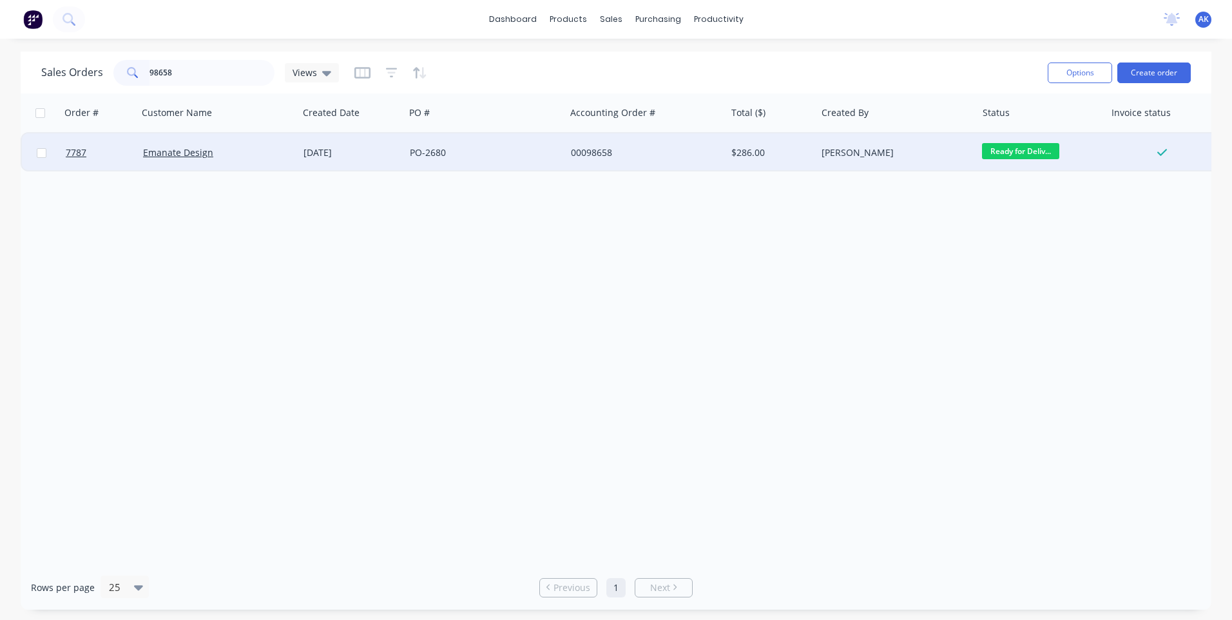
click at [315, 148] on div "[DATE]" at bounding box center [352, 152] width 96 height 13
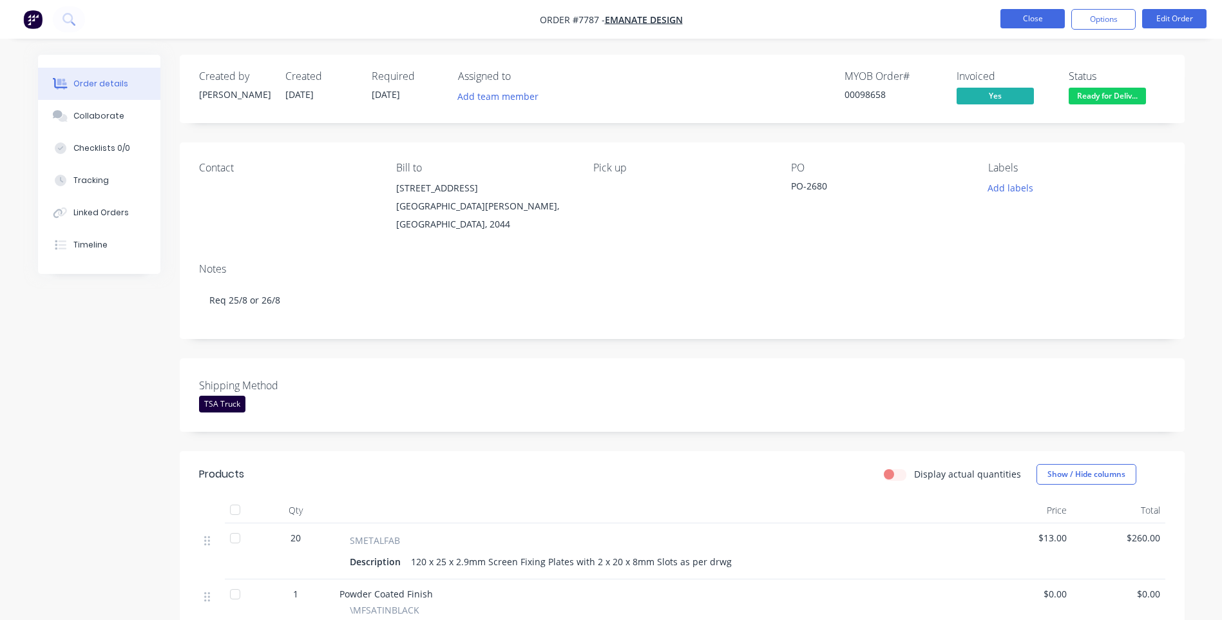
click at [1025, 21] on button "Close" at bounding box center [1033, 18] width 64 height 19
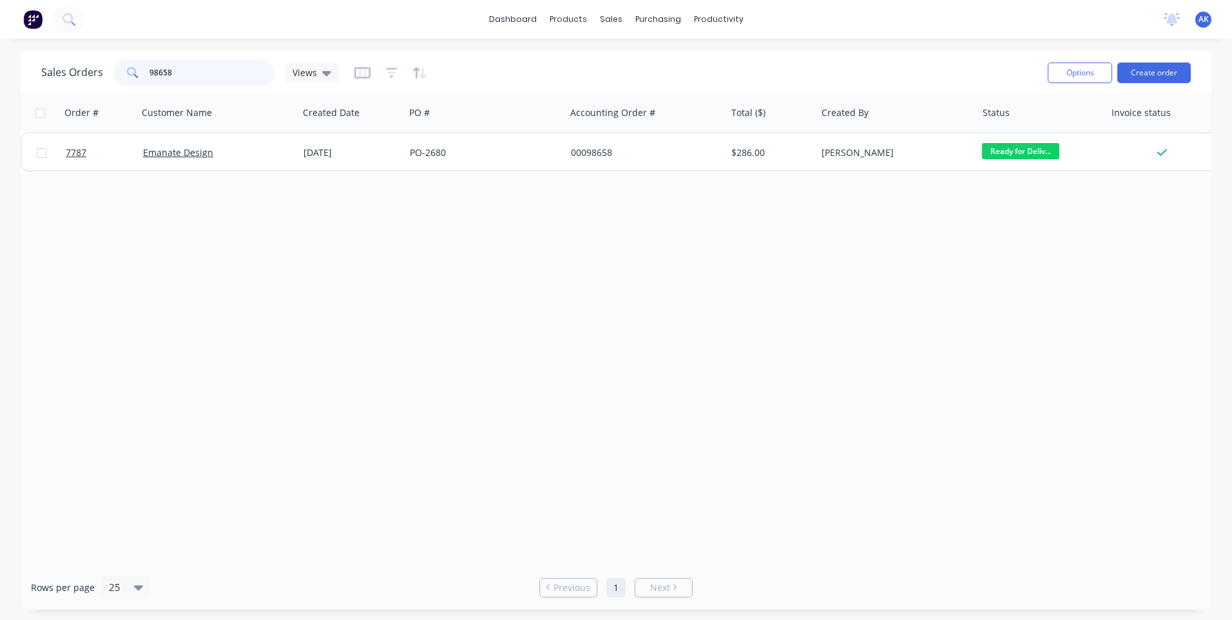
drag, startPoint x: 174, startPoint y: 72, endPoint x: 152, endPoint y: 75, distance: 22.1
click at [152, 75] on input "98658" at bounding box center [213, 73] width 126 height 26
type input "96223"
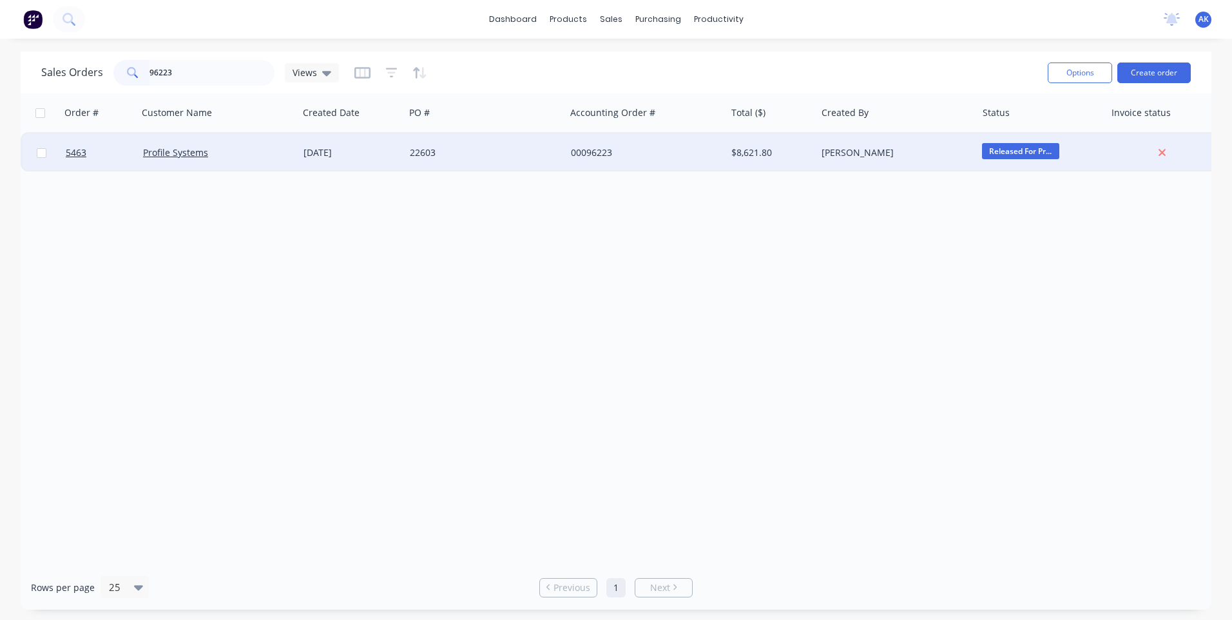
click at [407, 152] on div "22603" at bounding box center [485, 152] width 160 height 39
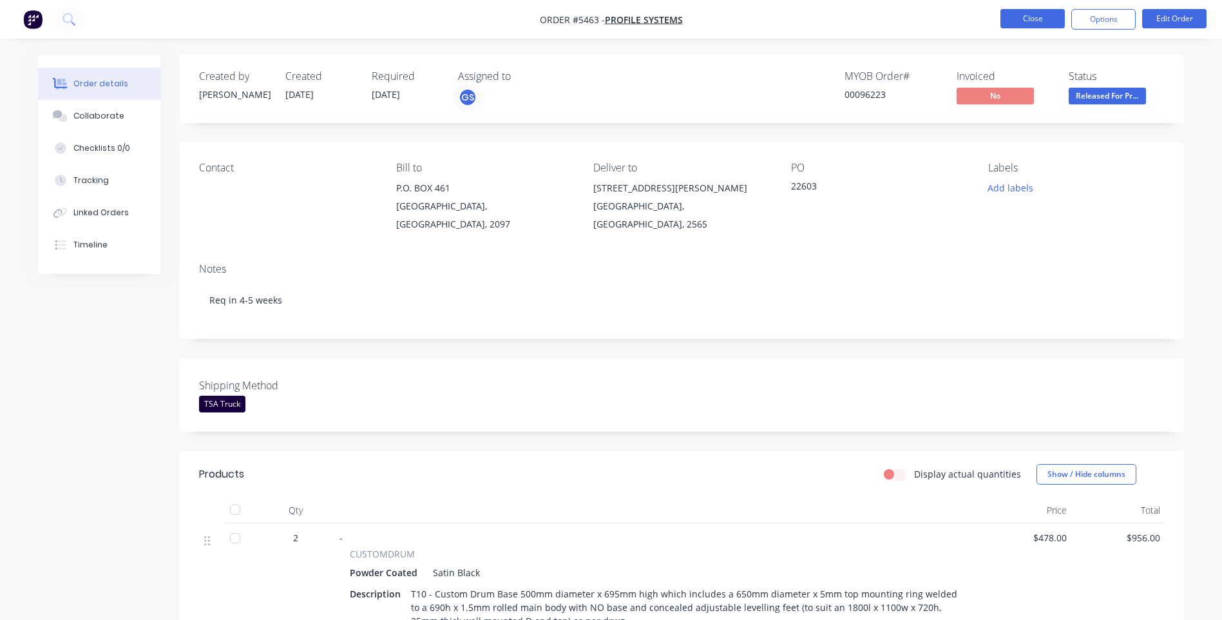
click at [1041, 18] on button "Close" at bounding box center [1033, 18] width 64 height 19
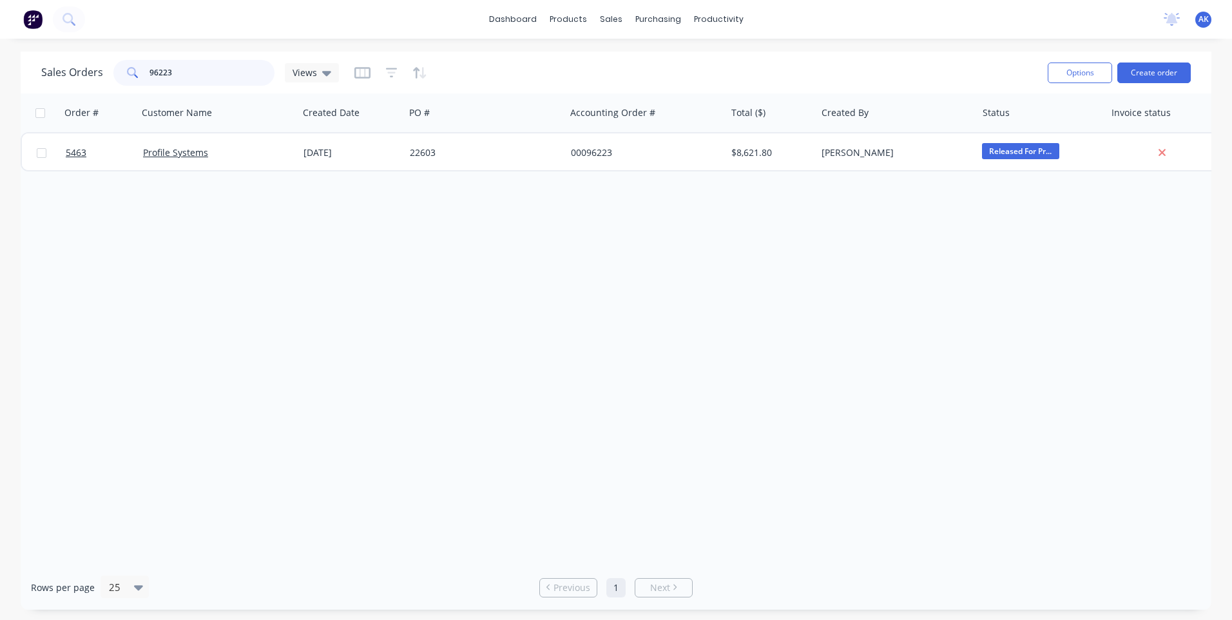
drag, startPoint x: 172, startPoint y: 70, endPoint x: 153, endPoint y: 79, distance: 21.1
click at [153, 79] on input "96223" at bounding box center [213, 73] width 126 height 26
drag, startPoint x: 168, startPoint y: 70, endPoint x: 150, endPoint y: 84, distance: 22.6
click at [150, 84] on input "98481" at bounding box center [213, 73] width 126 height 26
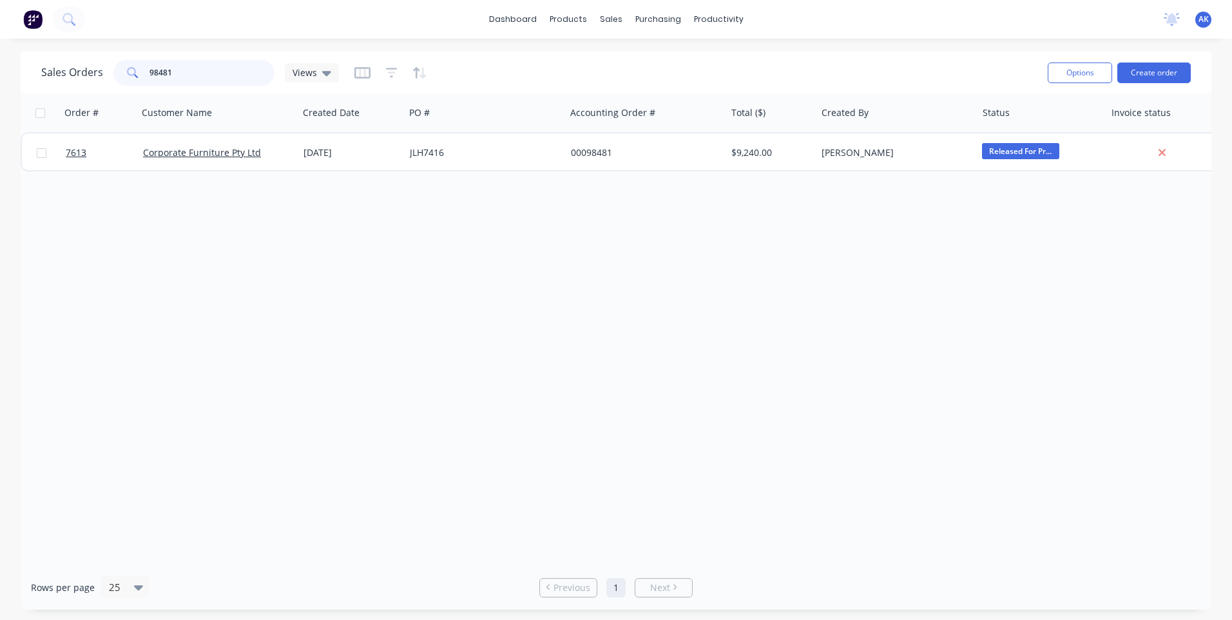
drag, startPoint x: 175, startPoint y: 71, endPoint x: 154, endPoint y: 88, distance: 27.5
click at [154, 88] on div "Sales Orders 98481 Views Options Create order" at bounding box center [616, 73] width 1191 height 42
type input "97111"
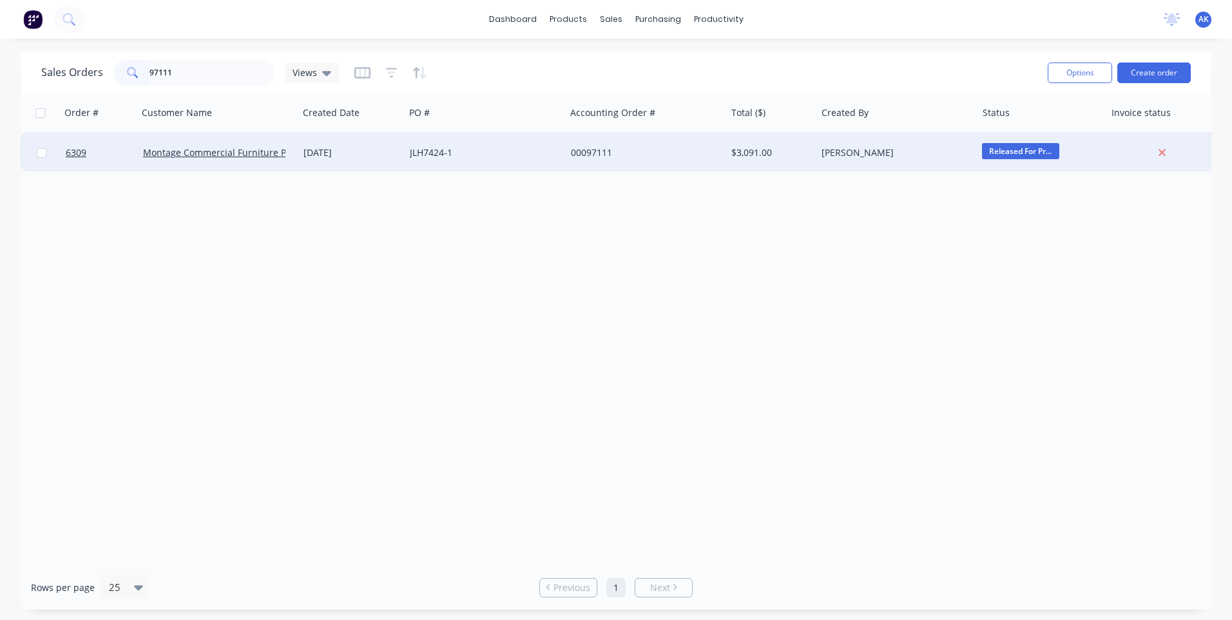
click at [332, 152] on div "[DATE]" at bounding box center [352, 152] width 96 height 13
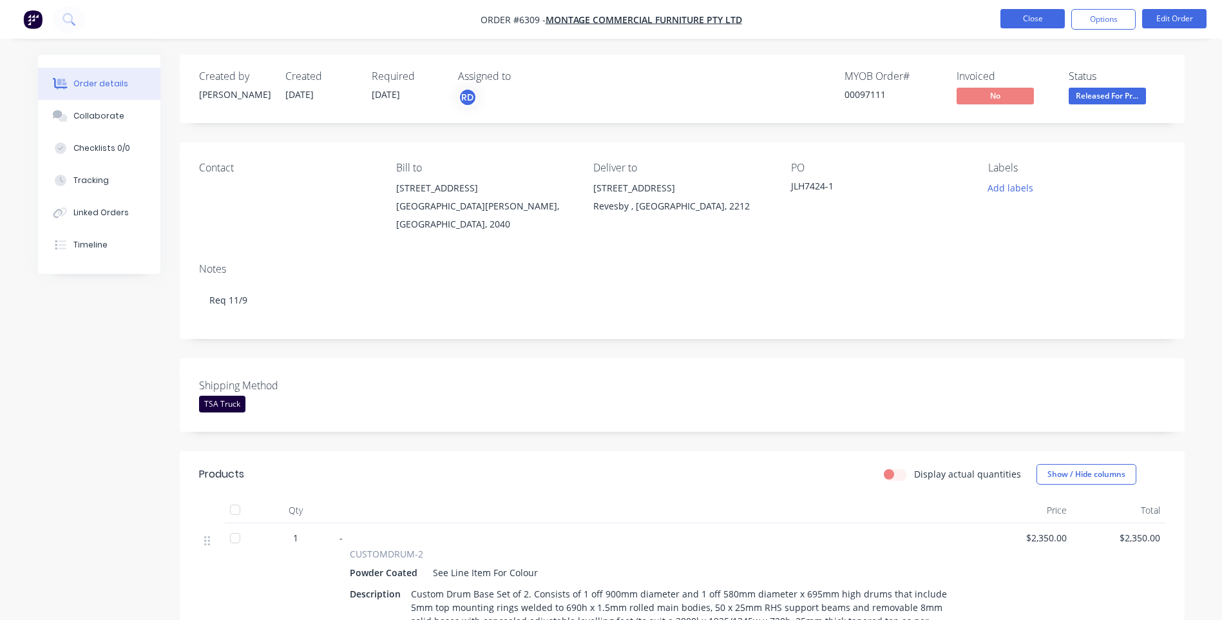
click at [1026, 19] on button "Close" at bounding box center [1033, 18] width 64 height 19
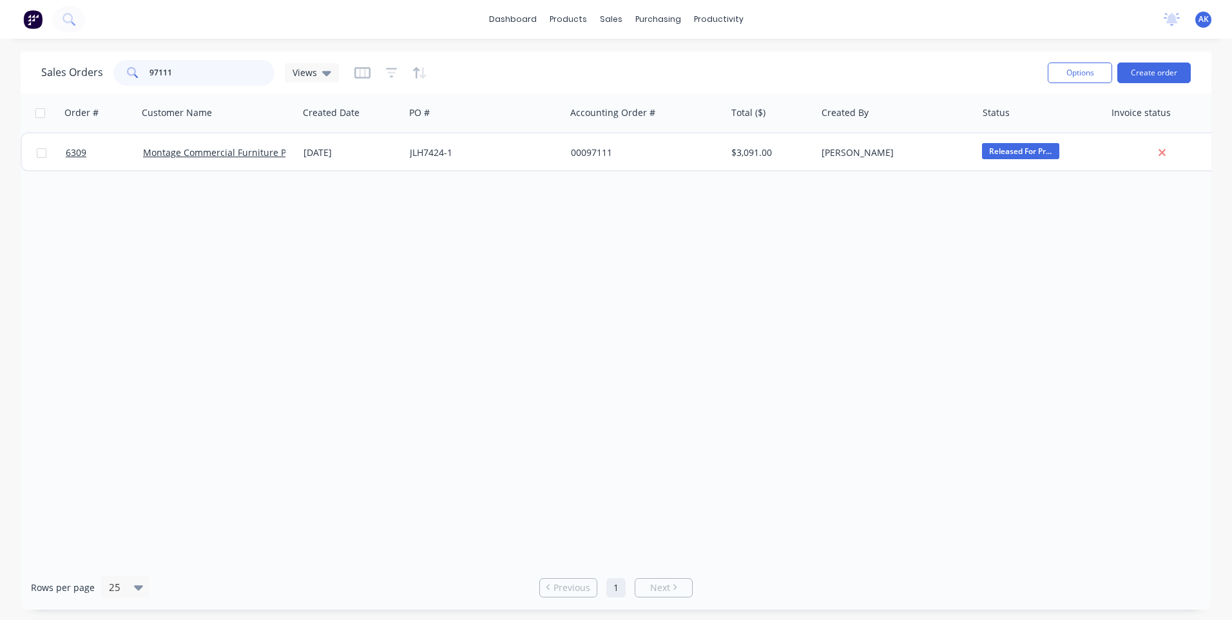
drag, startPoint x: 202, startPoint y: 75, endPoint x: 157, endPoint y: 84, distance: 46.6
click at [157, 84] on input "97111" at bounding box center [213, 73] width 126 height 26
type input "97632"
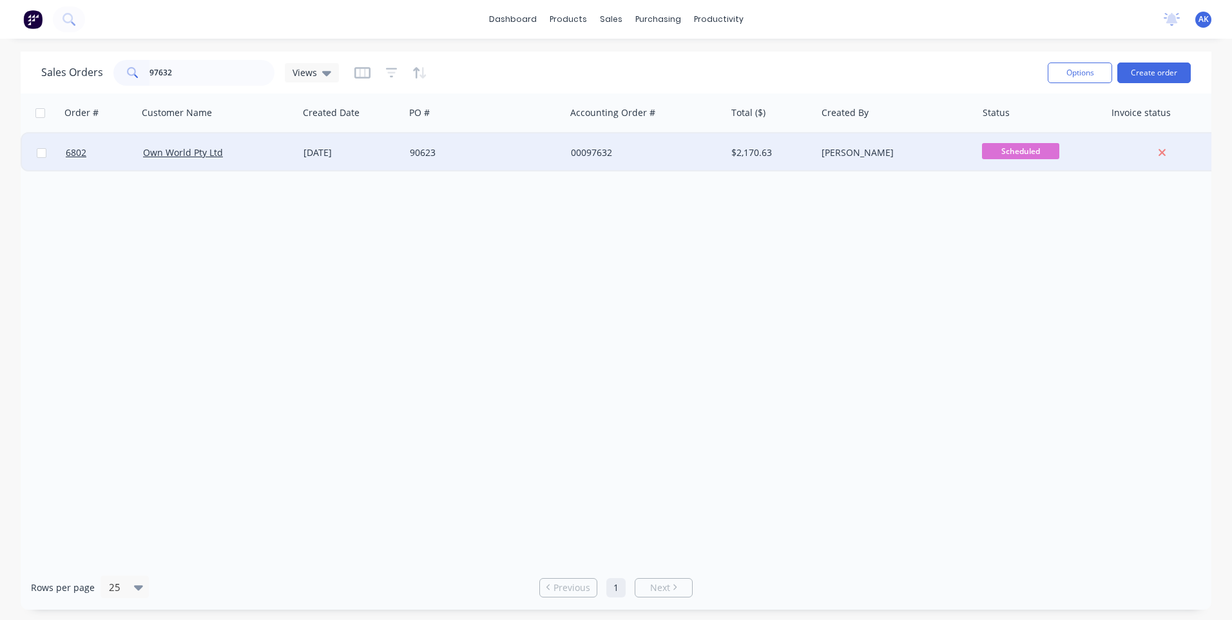
click at [351, 155] on div "[DATE]" at bounding box center [352, 152] width 96 height 13
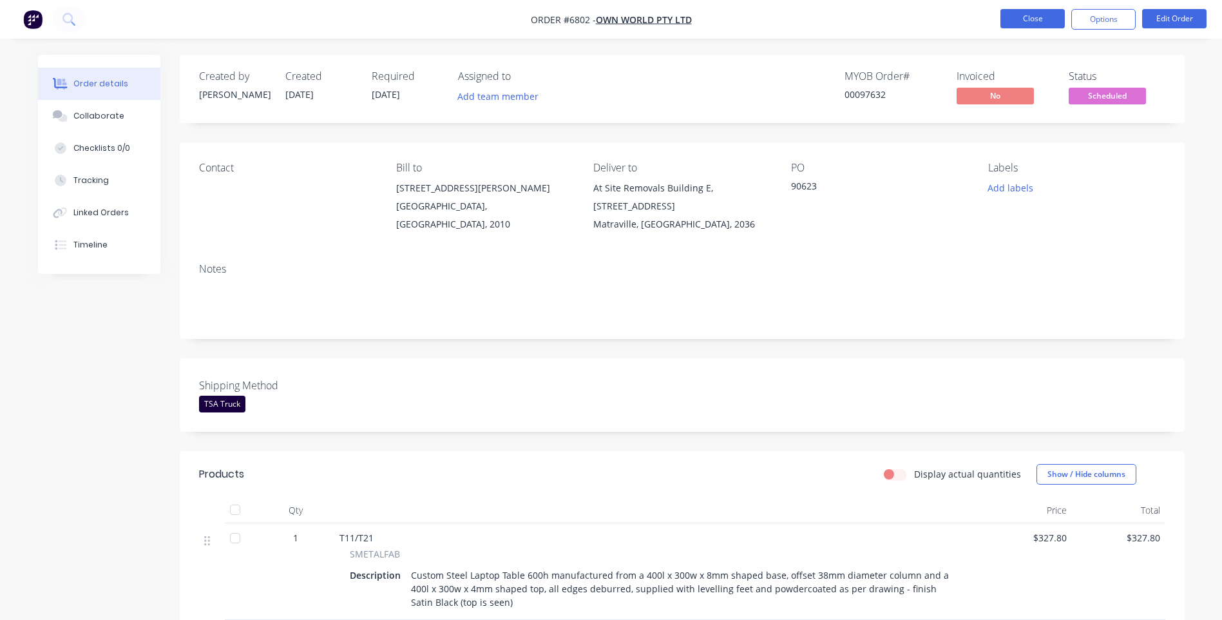
click at [1025, 27] on button "Close" at bounding box center [1033, 18] width 64 height 19
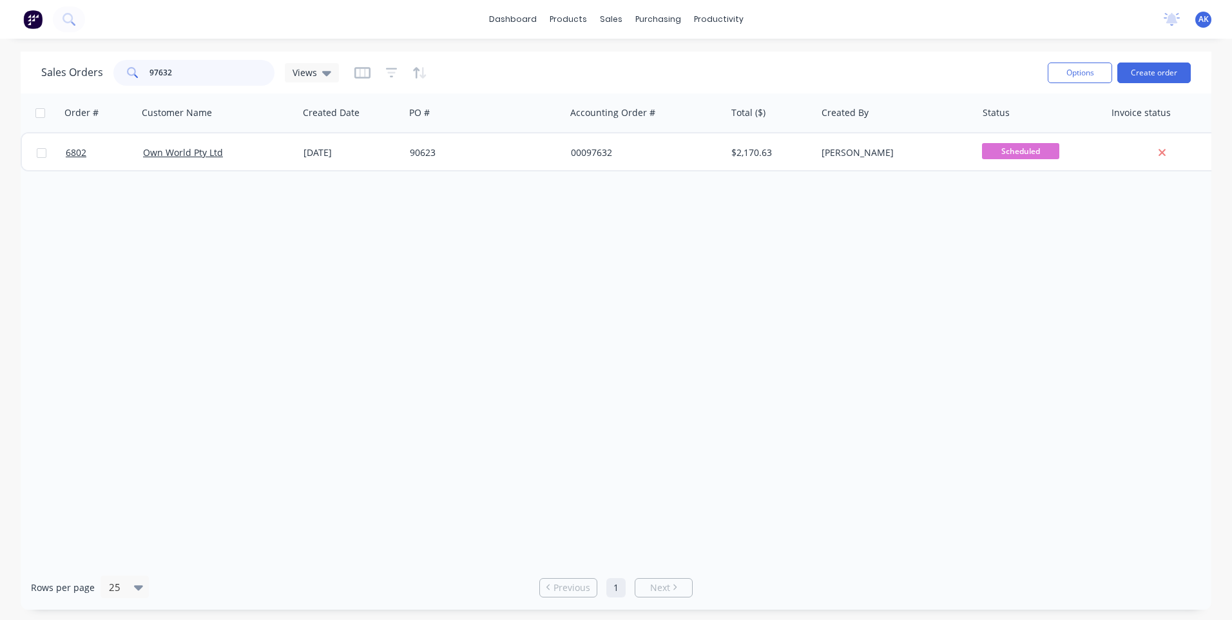
drag, startPoint x: 172, startPoint y: 72, endPoint x: 153, endPoint y: 84, distance: 22.9
click at [153, 84] on input "97632" at bounding box center [213, 73] width 126 height 26
type input "98657"
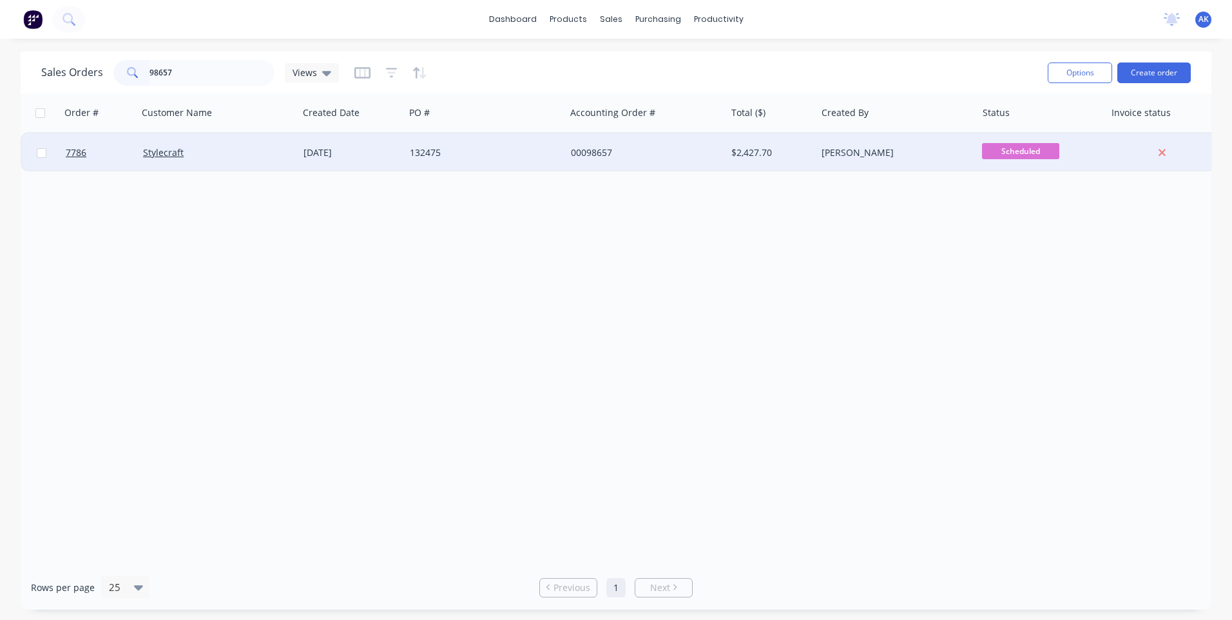
click at [502, 150] on div "132475" at bounding box center [481, 152] width 143 height 13
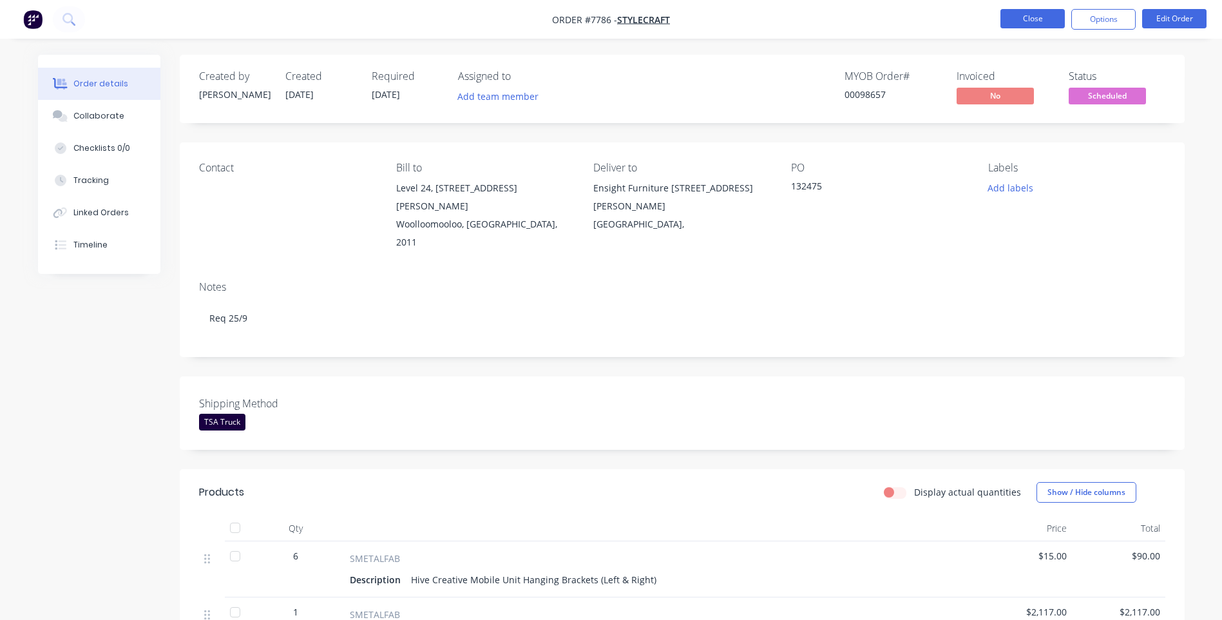
click at [1021, 14] on button "Close" at bounding box center [1033, 18] width 64 height 19
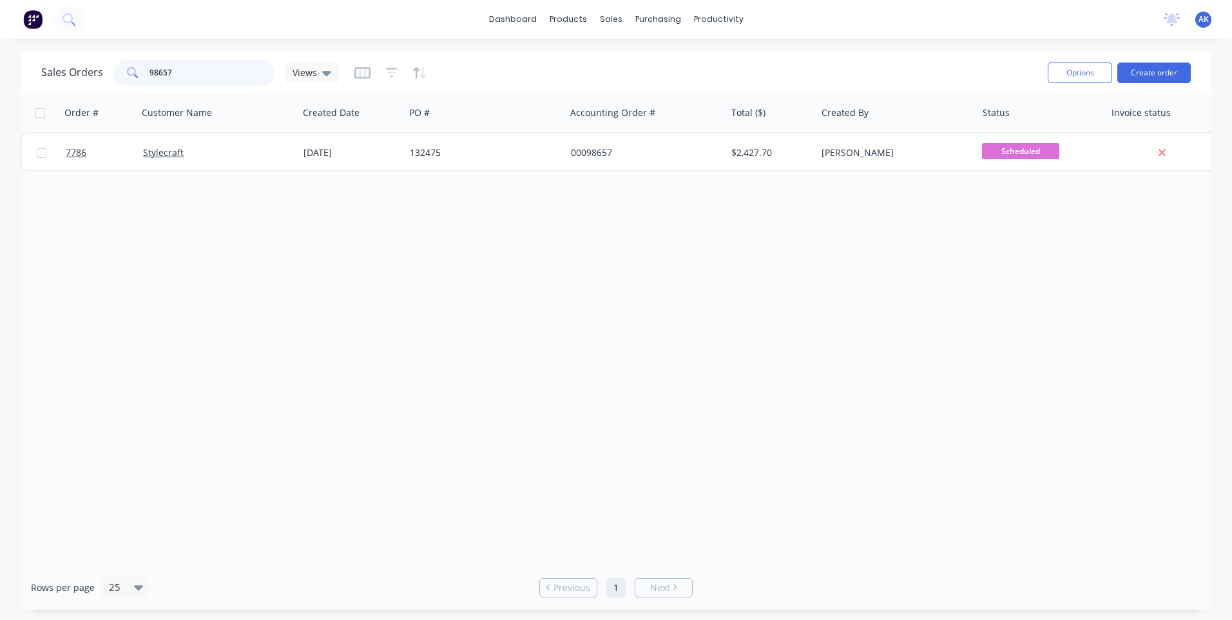
drag, startPoint x: 192, startPoint y: 73, endPoint x: 158, endPoint y: 81, distance: 34.9
click at [158, 81] on input "98657" at bounding box center [213, 73] width 126 height 26
type input "98683"
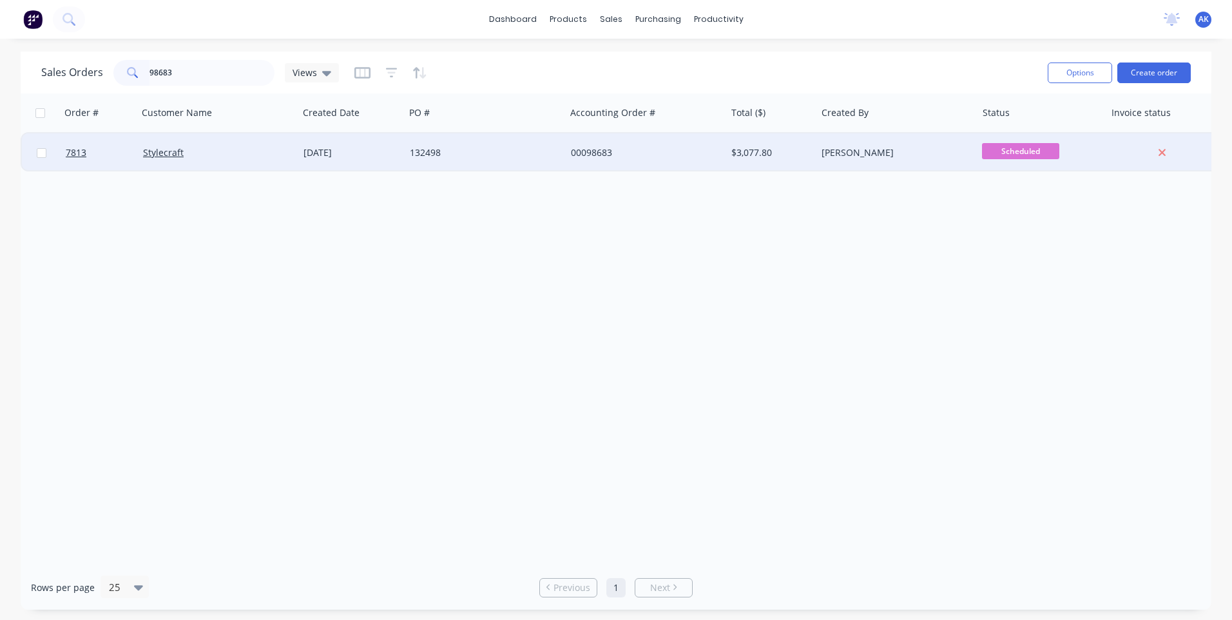
click at [355, 155] on div "[DATE]" at bounding box center [352, 152] width 96 height 13
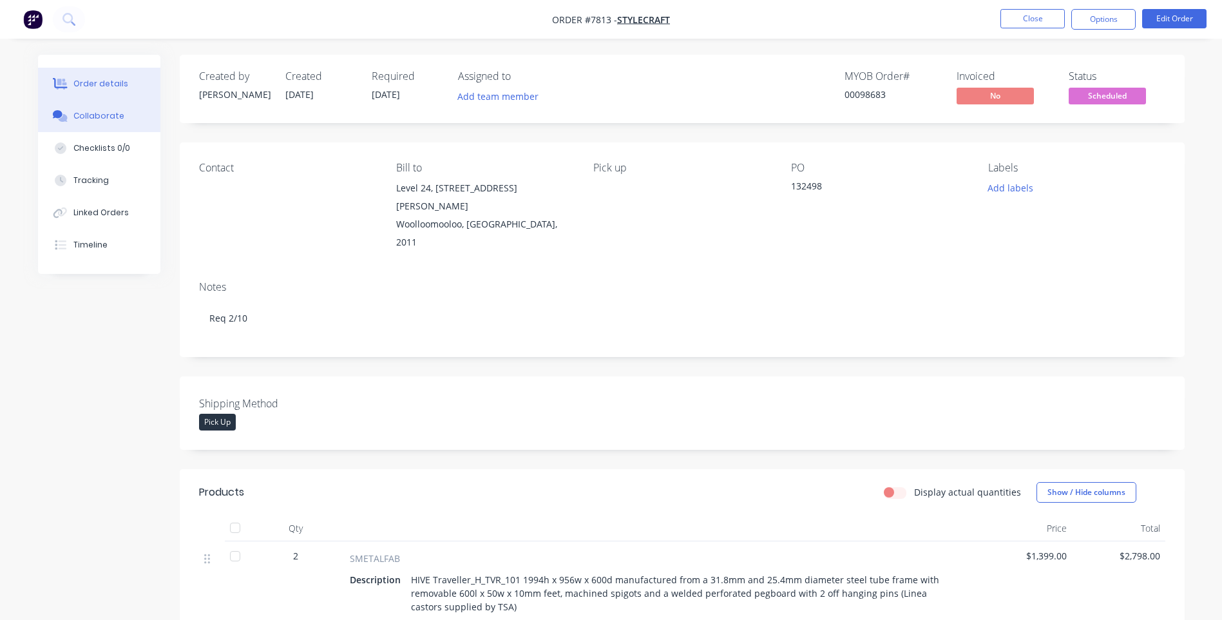
click at [112, 116] on div "Collaborate" at bounding box center [98, 116] width 51 height 12
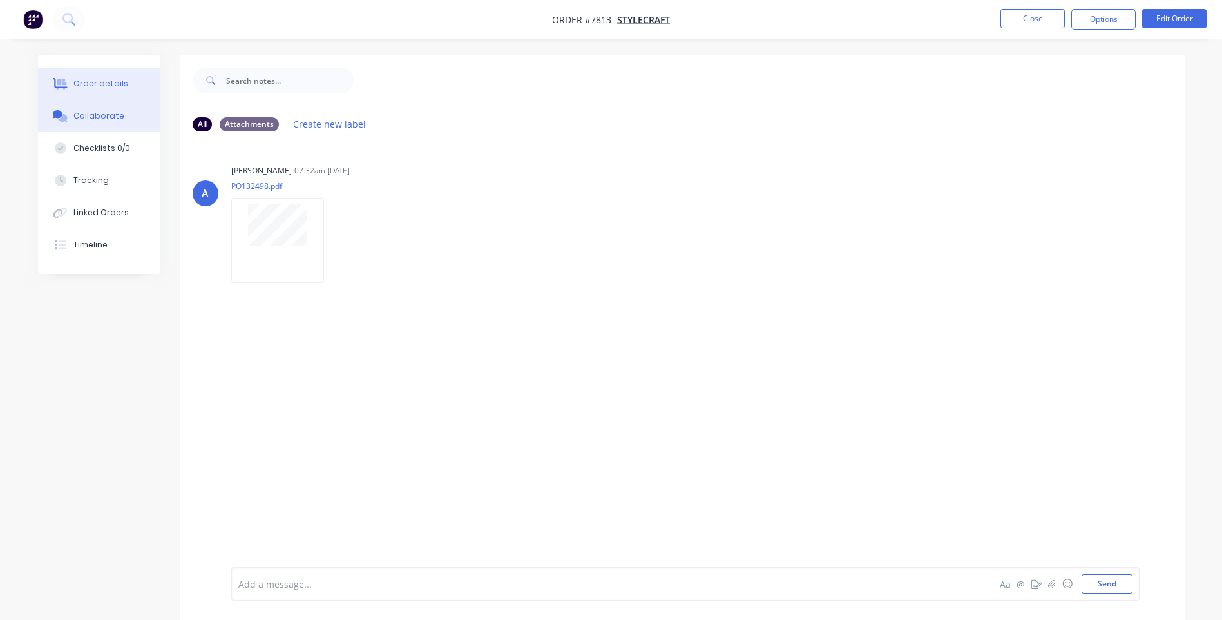
click at [79, 82] on div "Order details" at bounding box center [100, 84] width 55 height 12
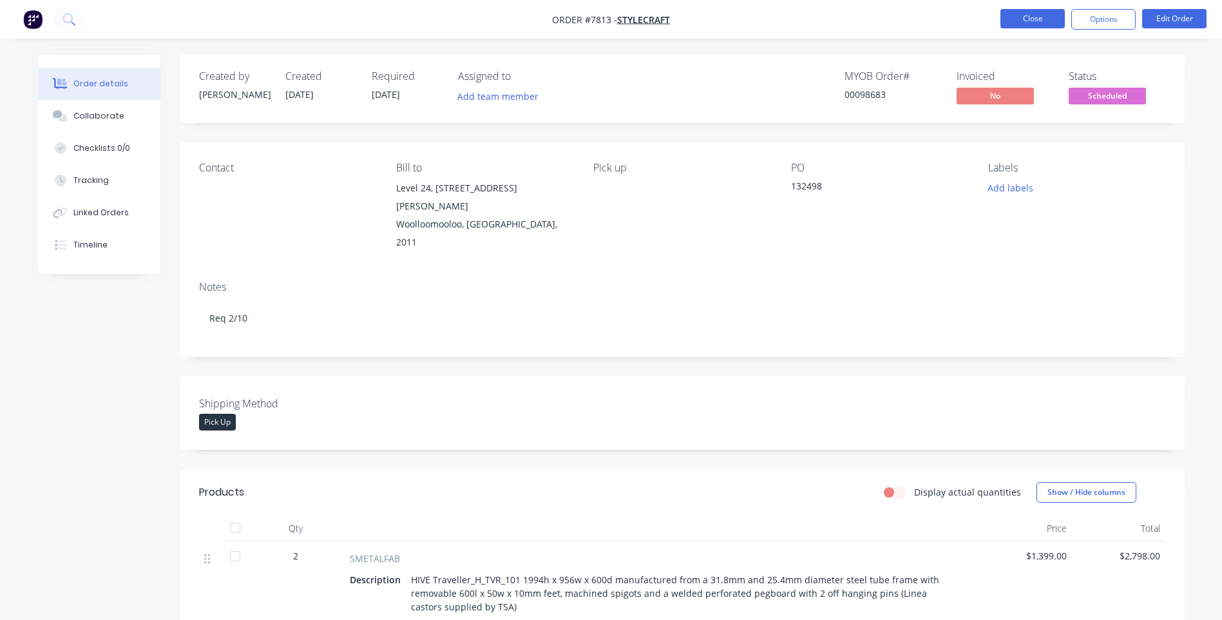
click at [1037, 19] on button "Close" at bounding box center [1033, 18] width 64 height 19
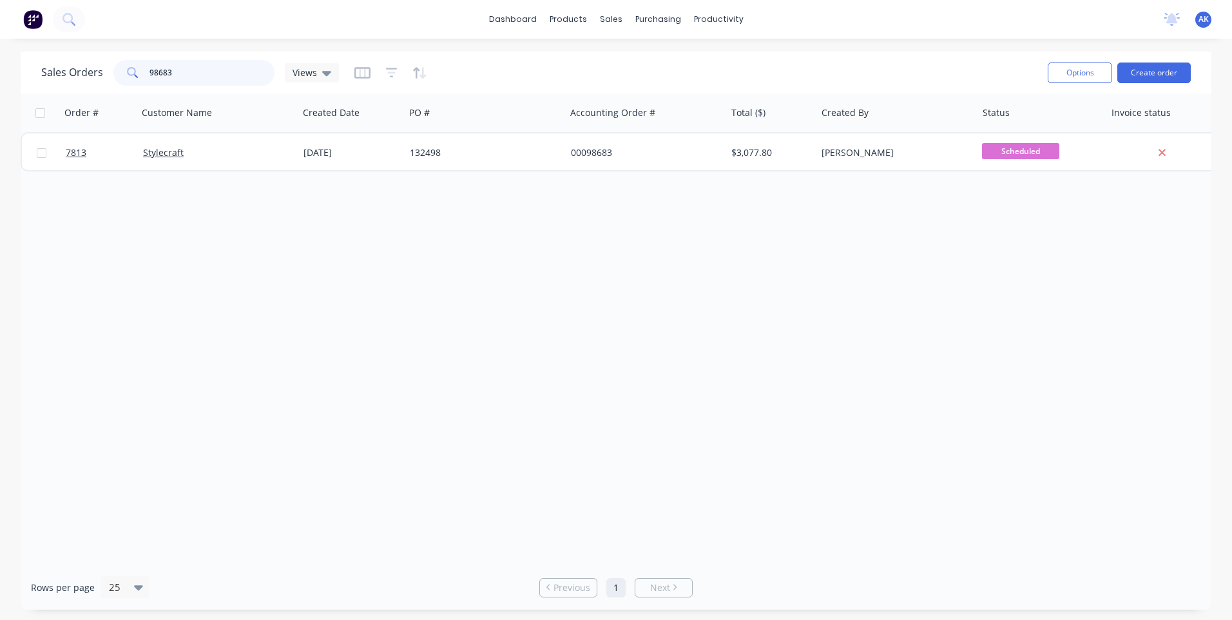
drag, startPoint x: 171, startPoint y: 72, endPoint x: 153, endPoint y: 81, distance: 19.3
click at [153, 81] on input "98683" at bounding box center [213, 73] width 126 height 26
drag, startPoint x: 172, startPoint y: 71, endPoint x: 151, endPoint y: 86, distance: 25.8
click at [151, 86] on div "Sales Orders 97572 Views" at bounding box center [539, 73] width 996 height 32
click at [175, 75] on input "98496" at bounding box center [213, 73] width 126 height 26
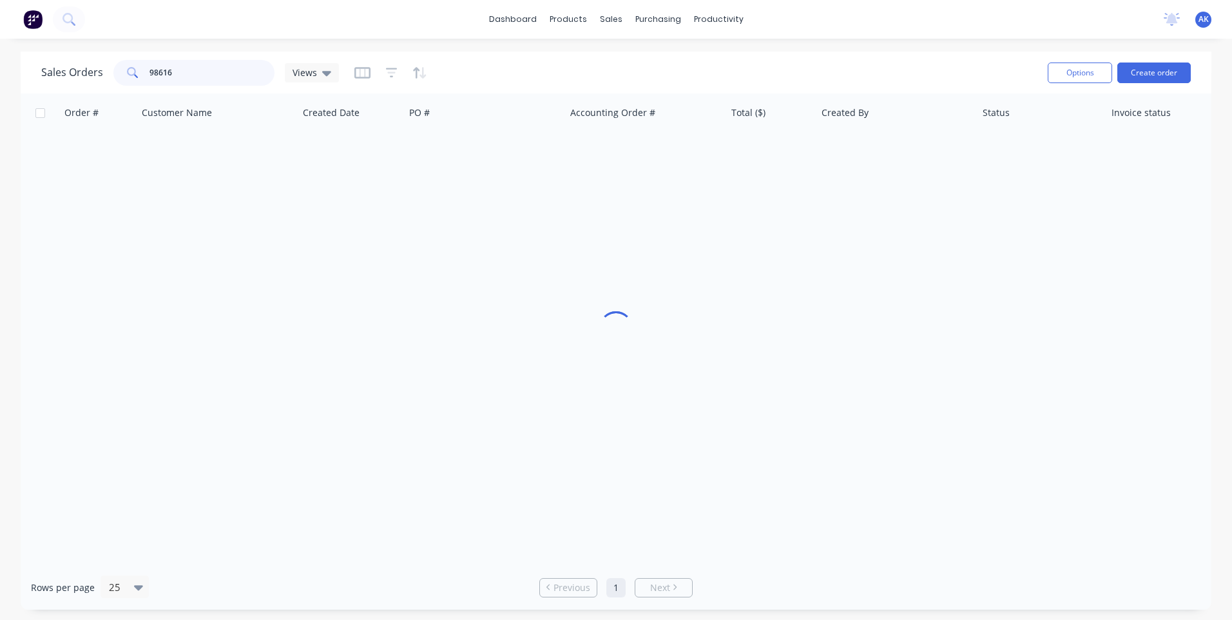
type input "98616"
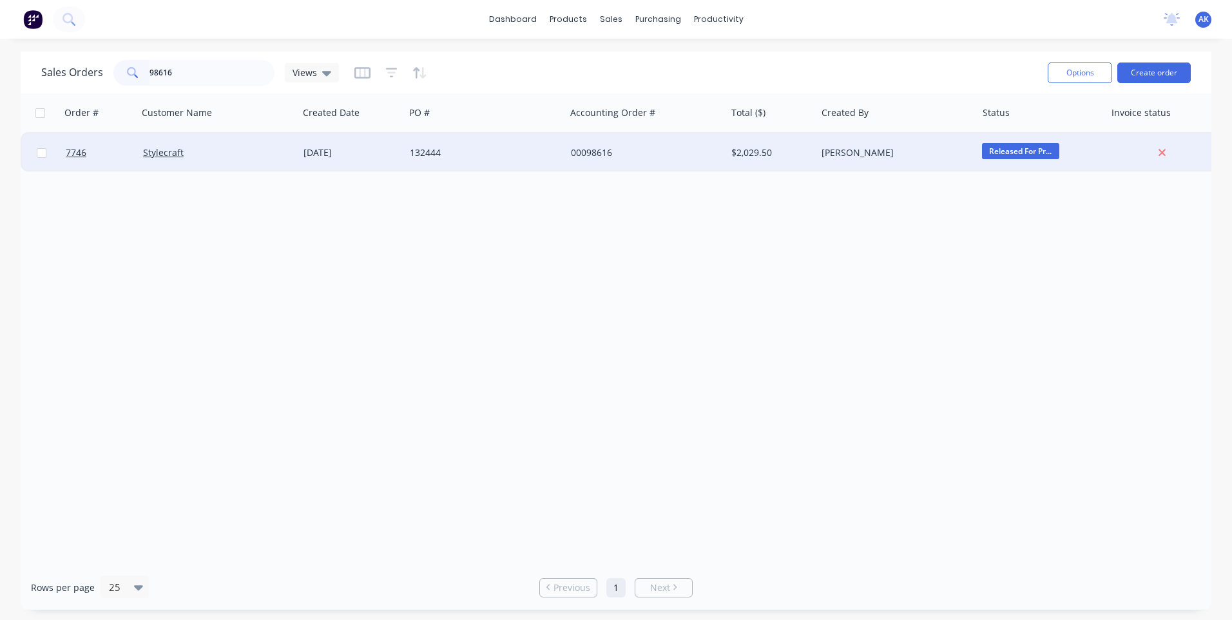
click at [441, 142] on div "132444" at bounding box center [485, 152] width 160 height 39
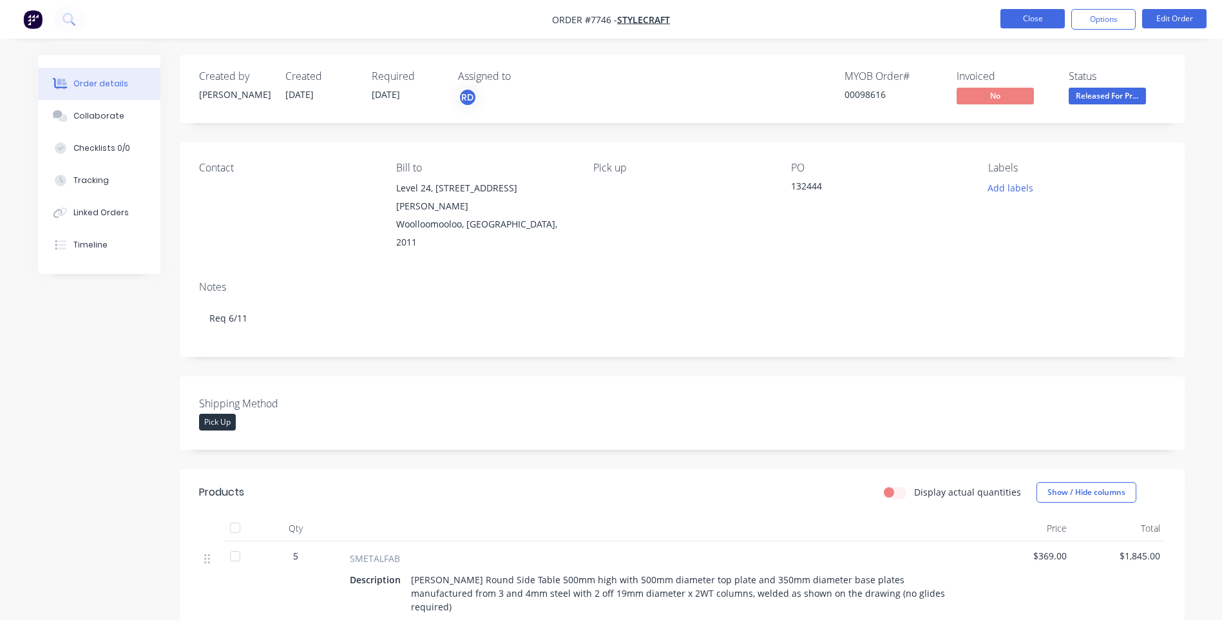
click at [1018, 12] on button "Close" at bounding box center [1033, 18] width 64 height 19
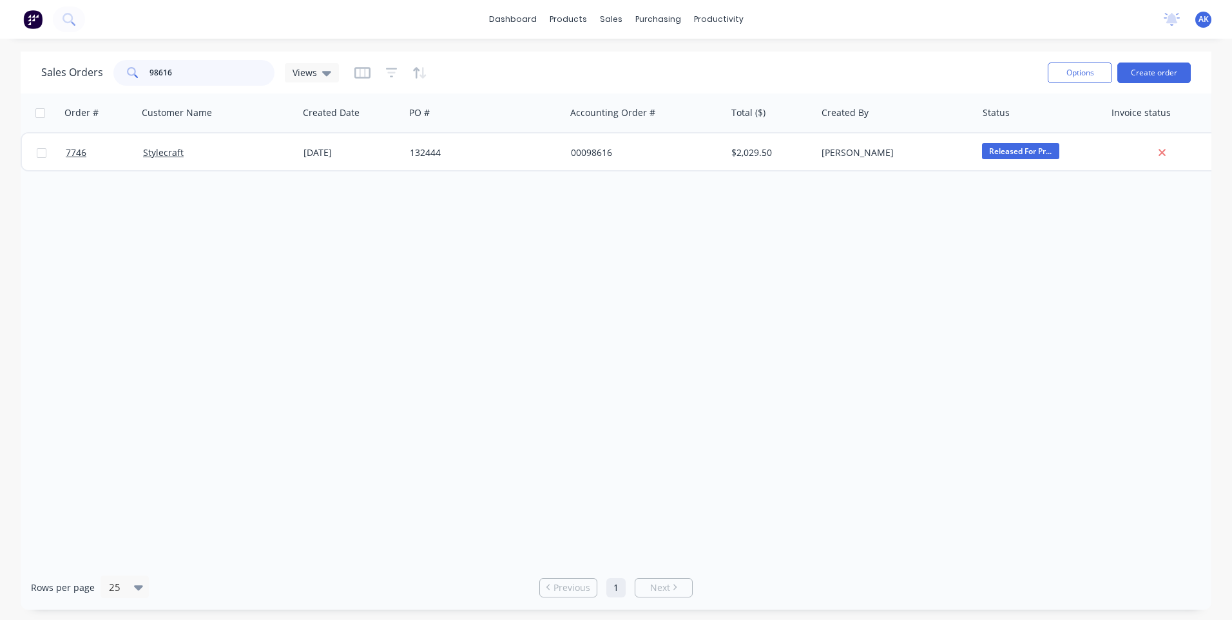
drag, startPoint x: 183, startPoint y: 77, endPoint x: 56, endPoint y: 100, distance: 128.9
click at [56, 100] on div "Sales Orders 98616 Views Options Create order Order # Customer Name Created Dat…" at bounding box center [616, 331] width 1191 height 558
type input "98588"
drag, startPoint x: 204, startPoint y: 73, endPoint x: 143, endPoint y: 86, distance: 61.9
click at [143, 86] on div "Sales Orders 98588 Views" at bounding box center [539, 73] width 996 height 32
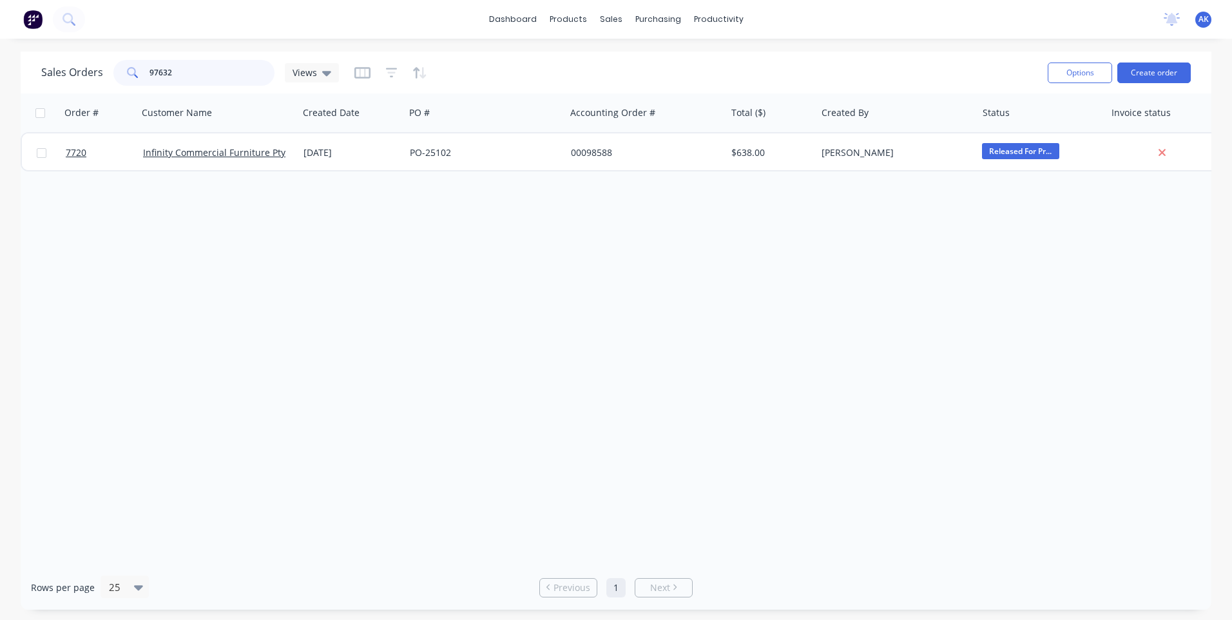
type input "97632"
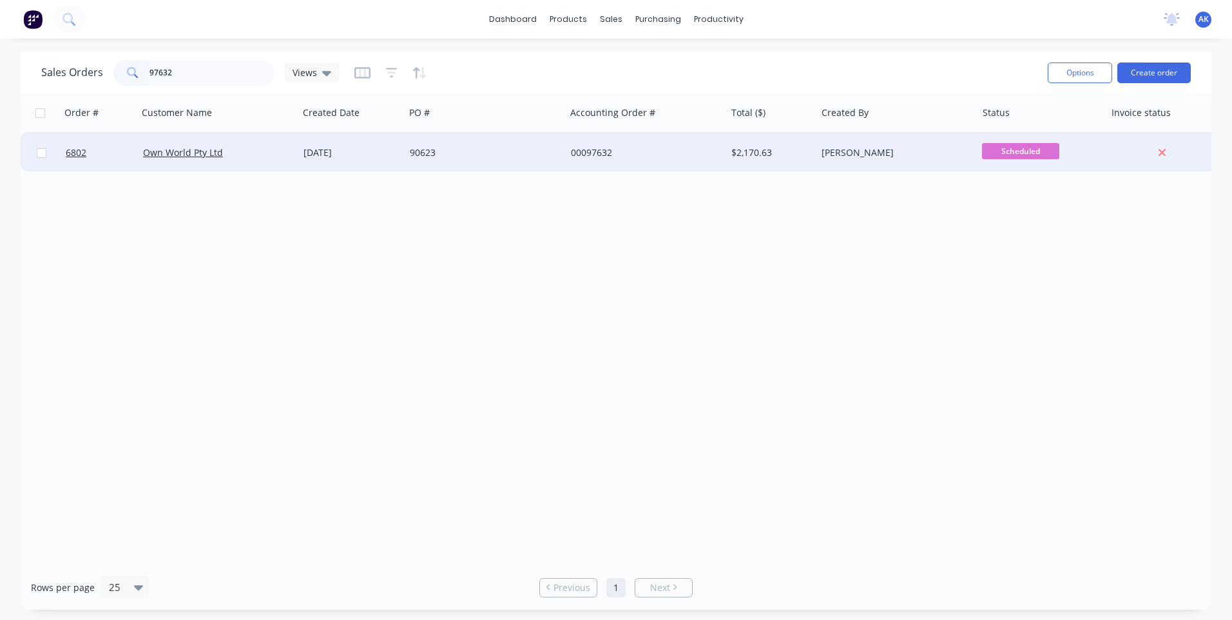
click at [334, 153] on div "[DATE]" at bounding box center [352, 152] width 96 height 13
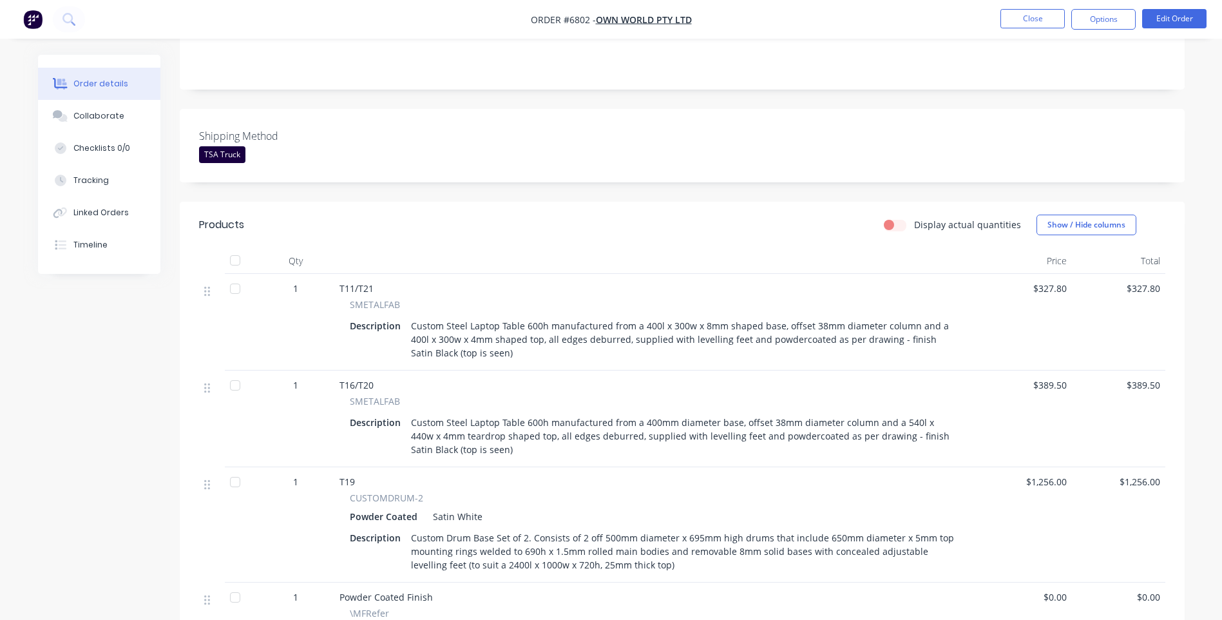
scroll to position [258, 0]
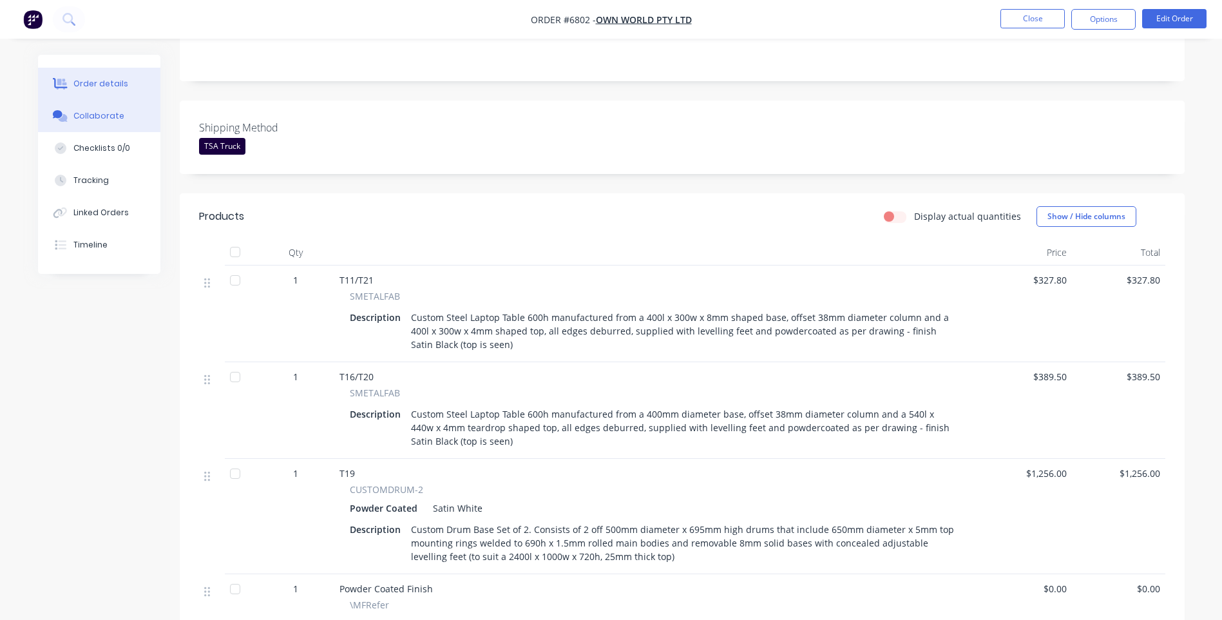
click at [109, 110] on div "Collaborate" at bounding box center [98, 116] width 51 height 12
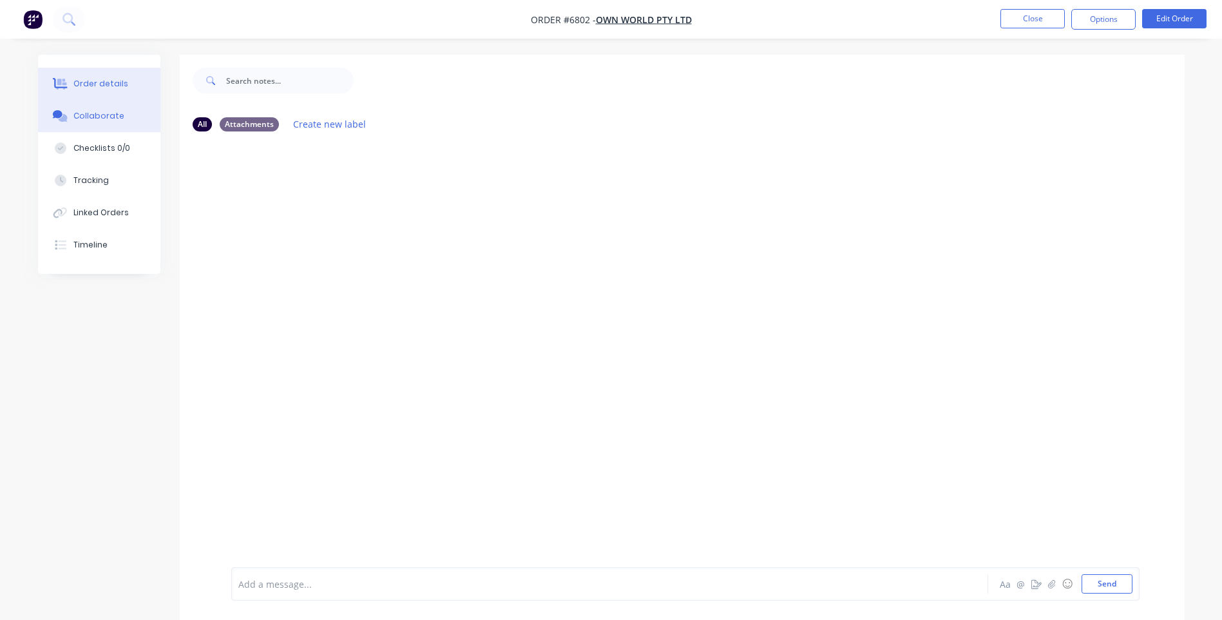
click at [114, 85] on div "Order details" at bounding box center [100, 84] width 55 height 12
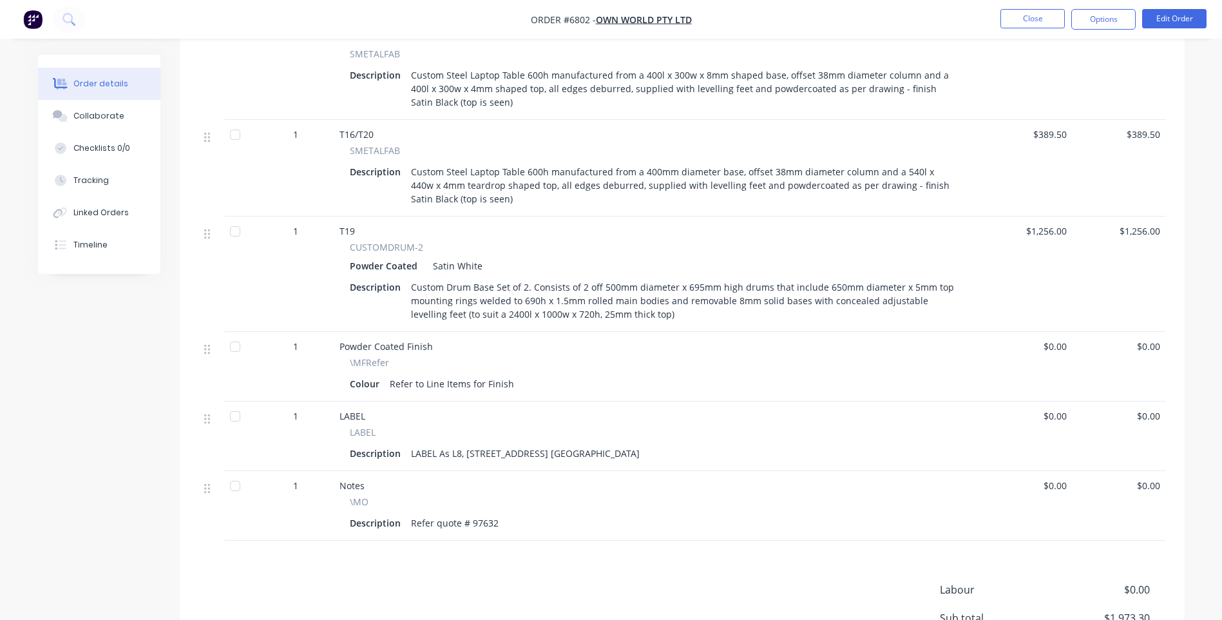
scroll to position [516, 0]
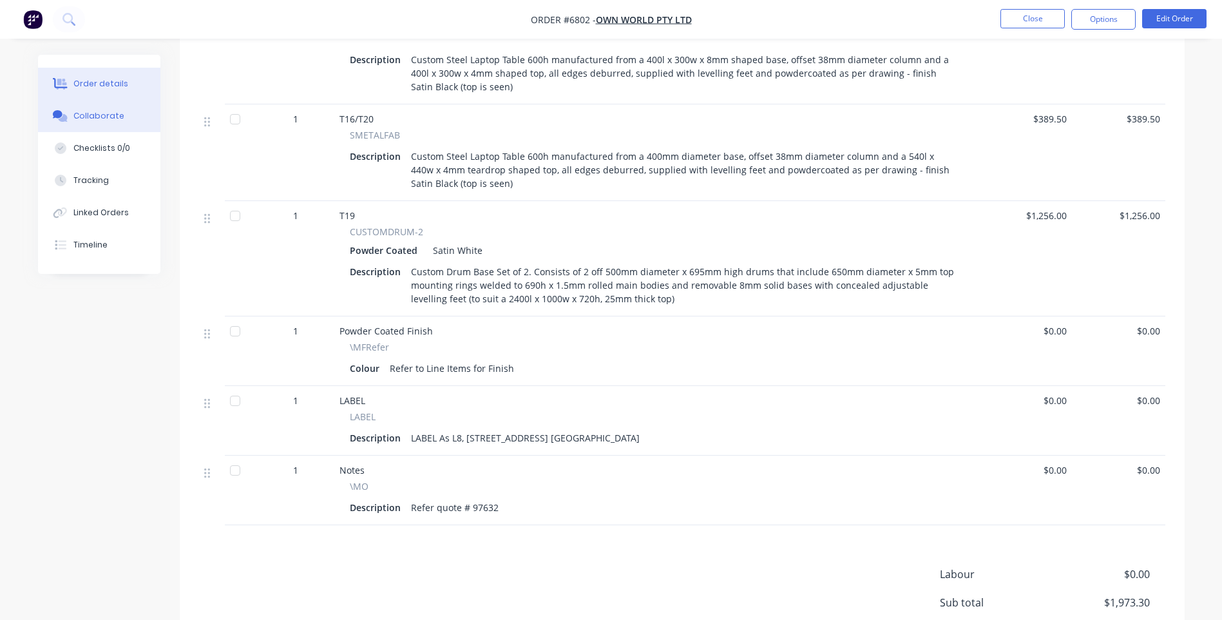
click at [95, 119] on div "Collaborate" at bounding box center [98, 116] width 51 height 12
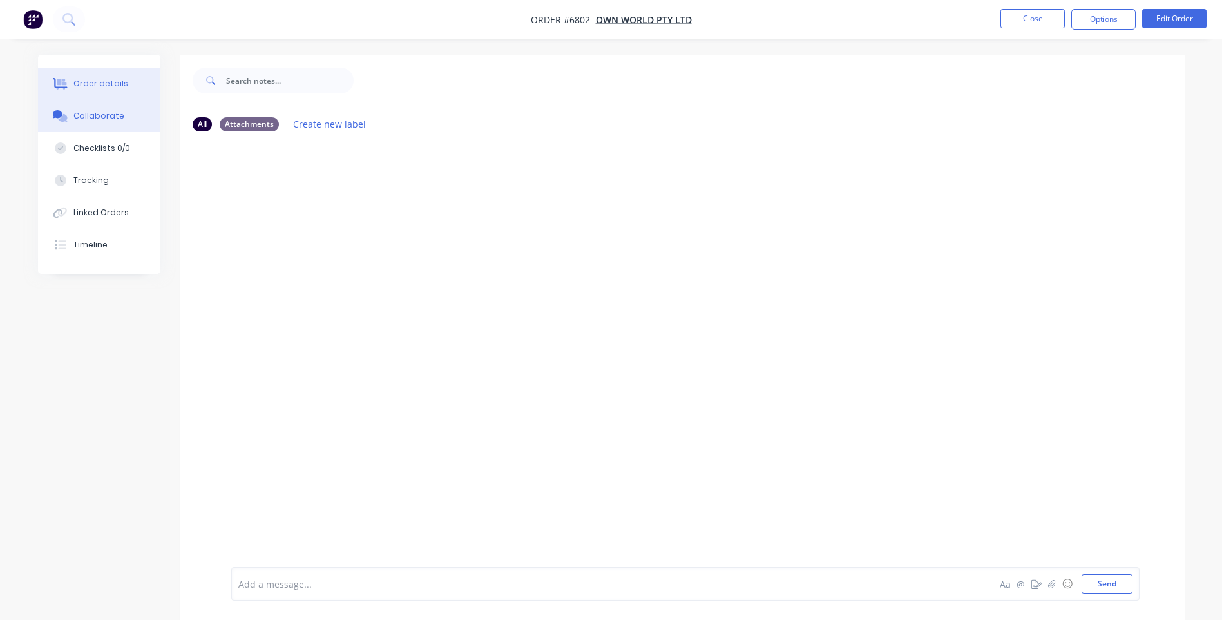
click at [92, 81] on div "Order details" at bounding box center [100, 84] width 55 height 12
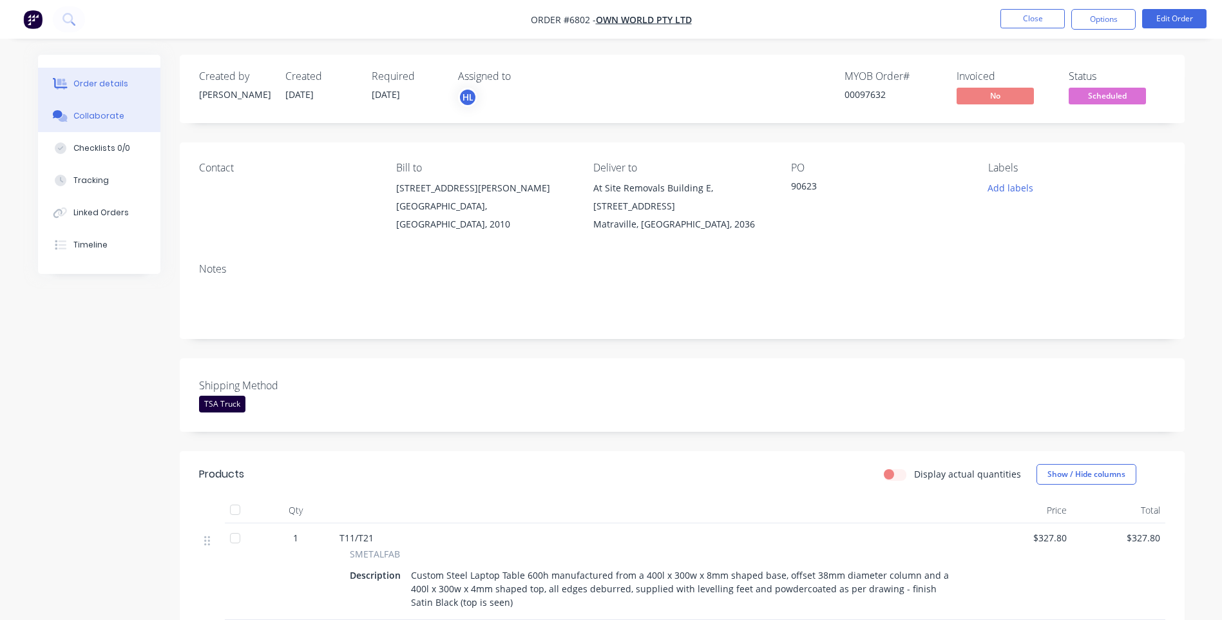
click at [73, 115] on button "Collaborate" at bounding box center [99, 116] width 122 height 32
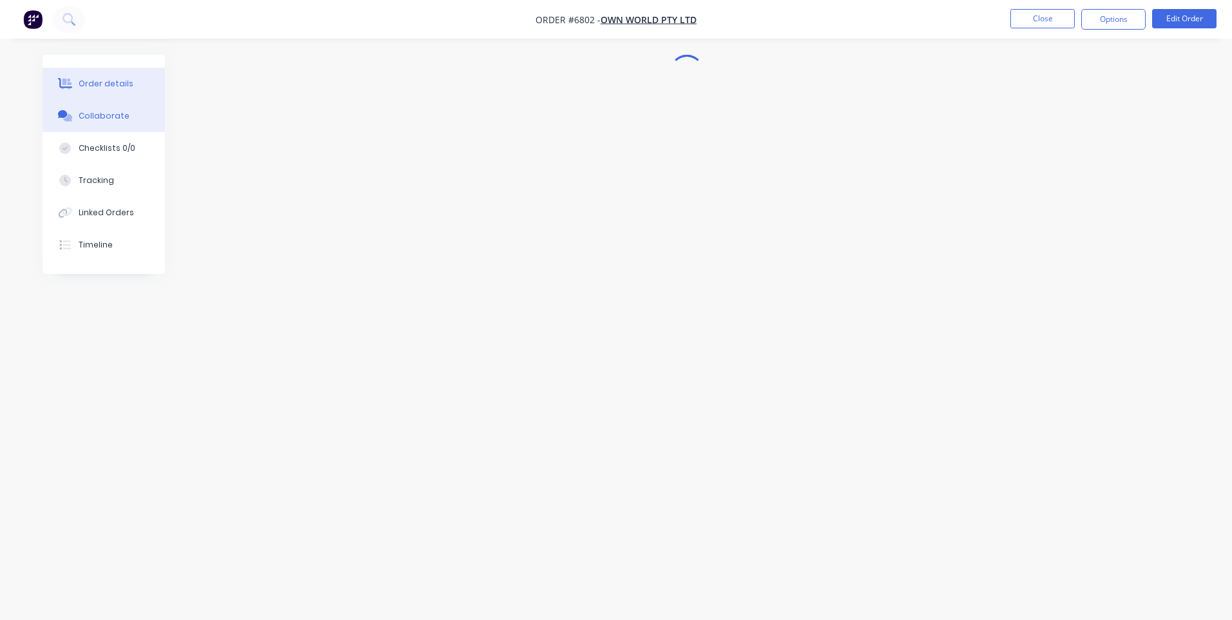
click at [88, 80] on div "Order details" at bounding box center [106, 84] width 55 height 12
